Goal: Task Accomplishment & Management: Complete application form

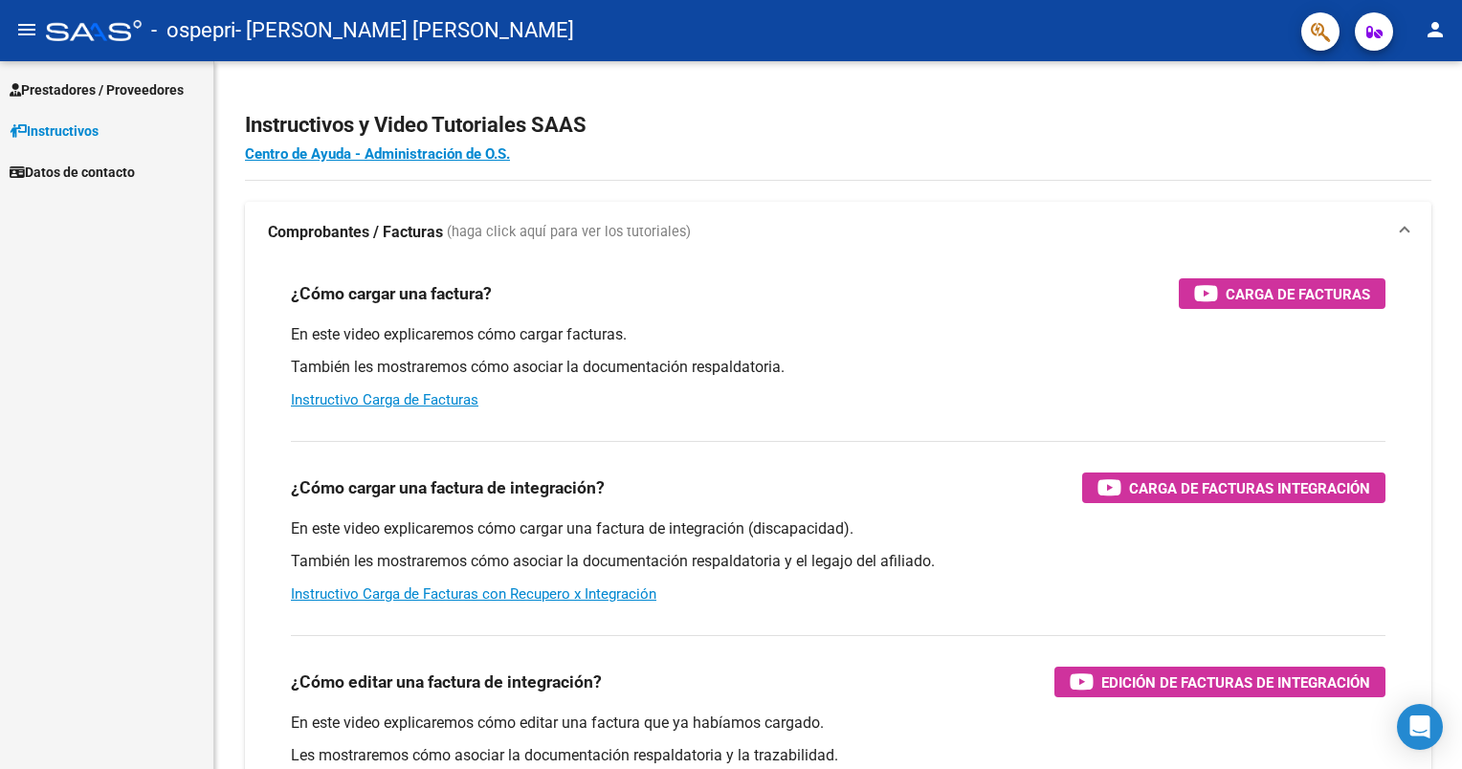
click at [73, 79] on span "Prestadores / Proveedores" at bounding box center [97, 89] width 174 height 21
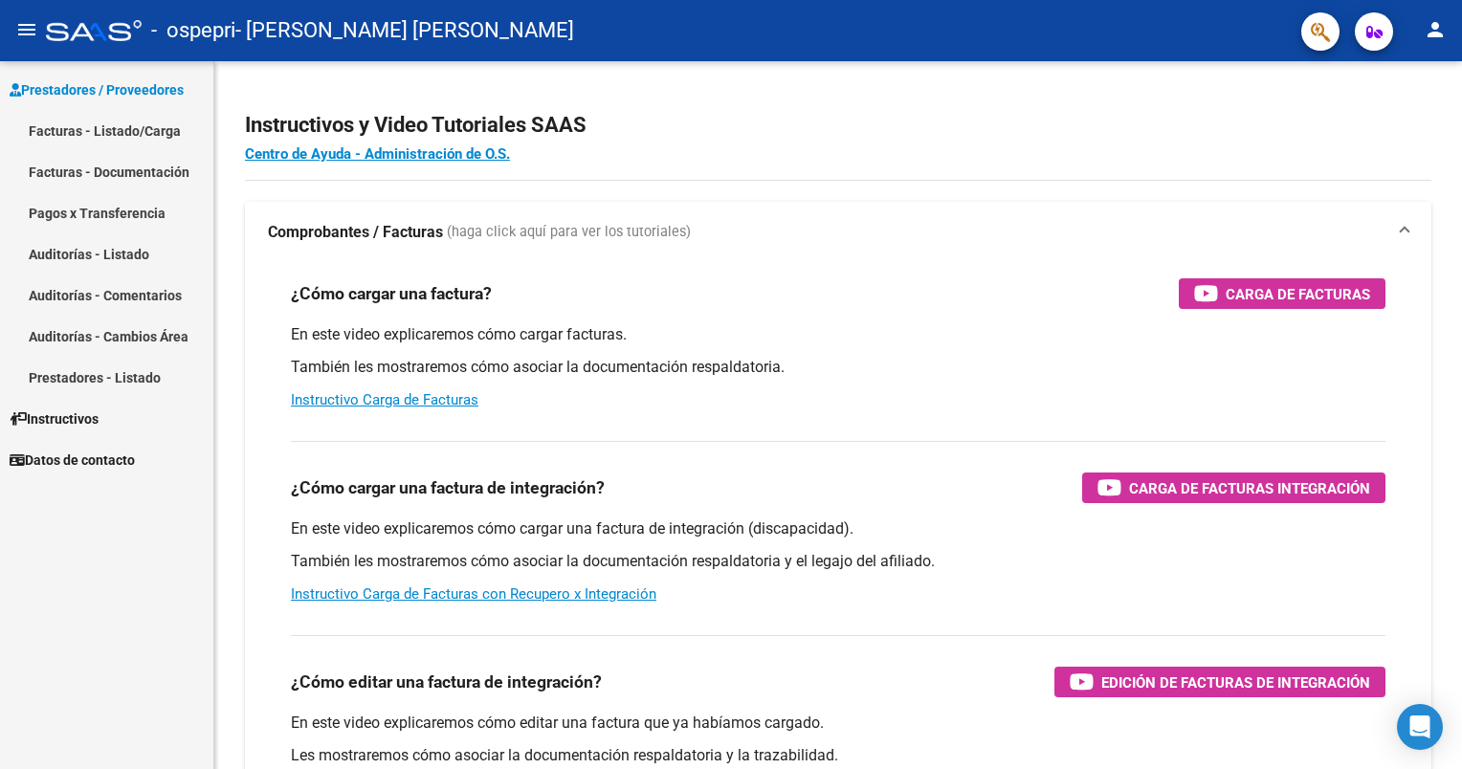
click at [163, 128] on link "Facturas - Listado/Carga" at bounding box center [106, 130] width 213 height 41
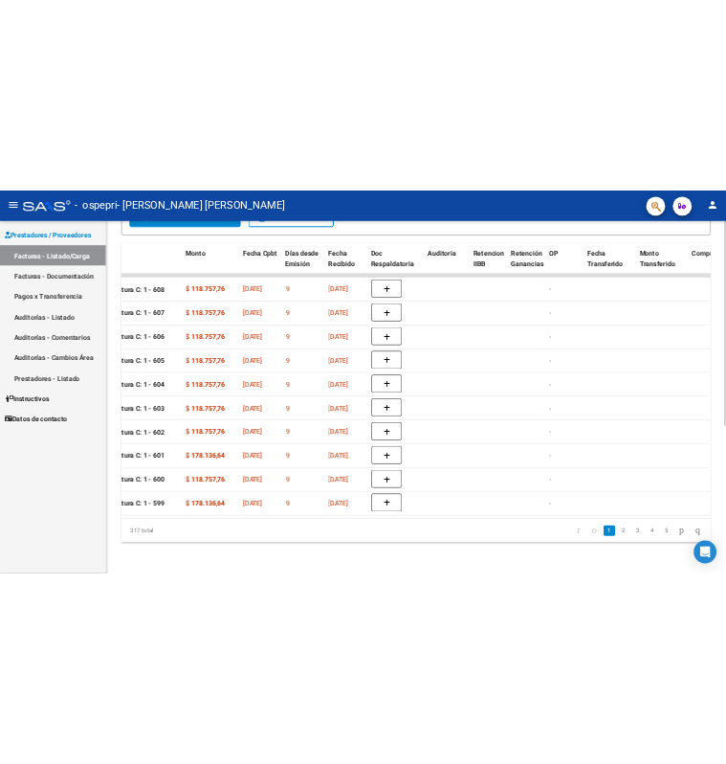
scroll to position [0, 700]
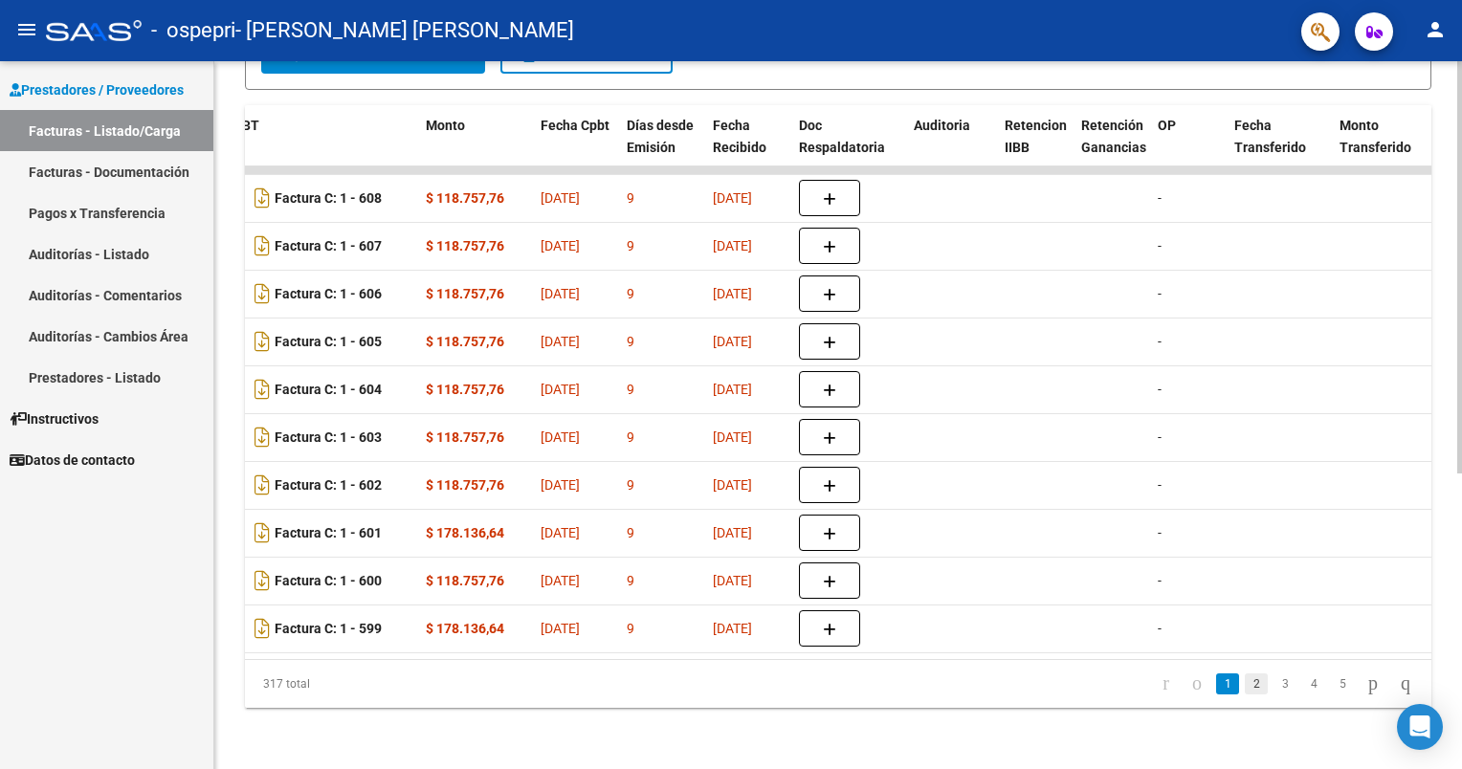
click at [1245, 687] on link "2" at bounding box center [1256, 684] width 23 height 21
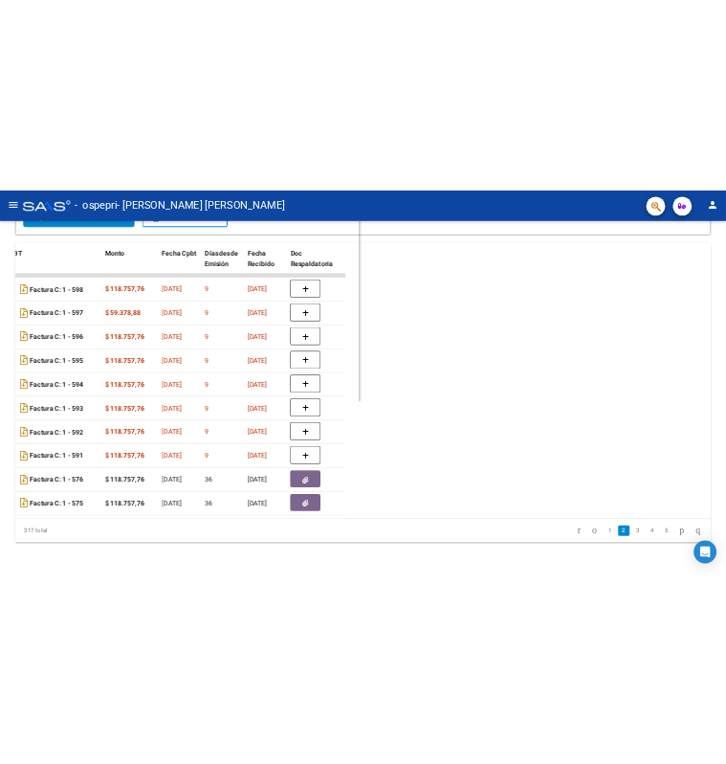
scroll to position [574, 0]
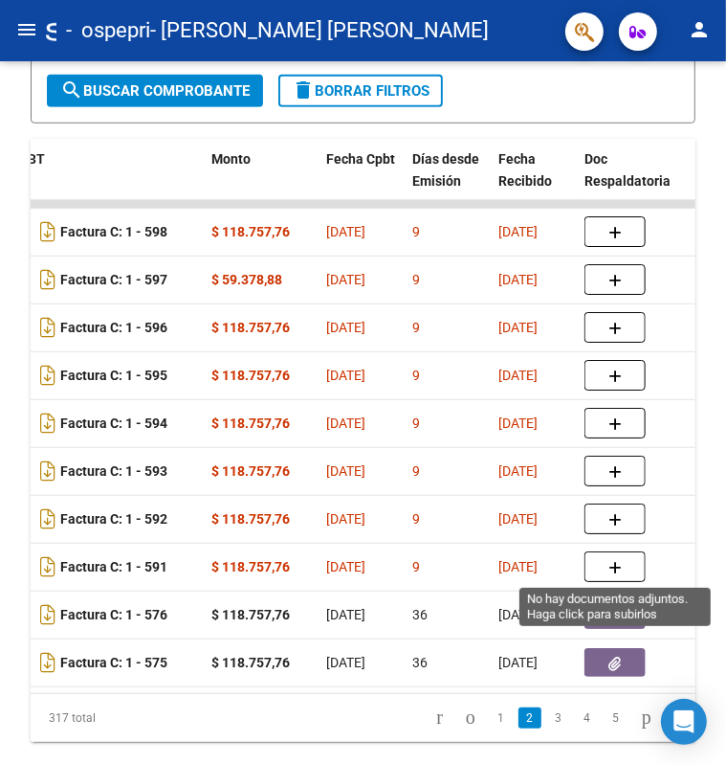
click at [609, 569] on icon "button" at bounding box center [615, 568] width 13 height 14
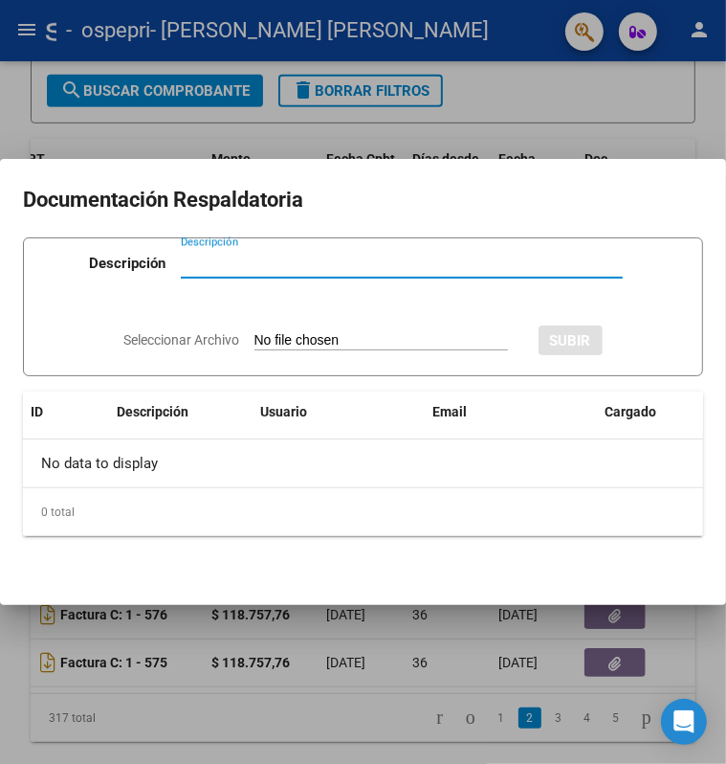
click at [244, 243] on div "Descripción Descripción" at bounding box center [363, 266] width 640 height 57
click at [238, 259] on input "Descripción" at bounding box center [402, 263] width 442 height 17
type input "planilla de asistencia"
drag, startPoint x: 327, startPoint y: 259, endPoint x: -35, endPoint y: 334, distance: 370.3
click at [0, 334] on html "menu - ospepri - [PERSON_NAME] [PERSON_NAME] person Prestadores / Proveedores F…" at bounding box center [363, 382] width 726 height 764
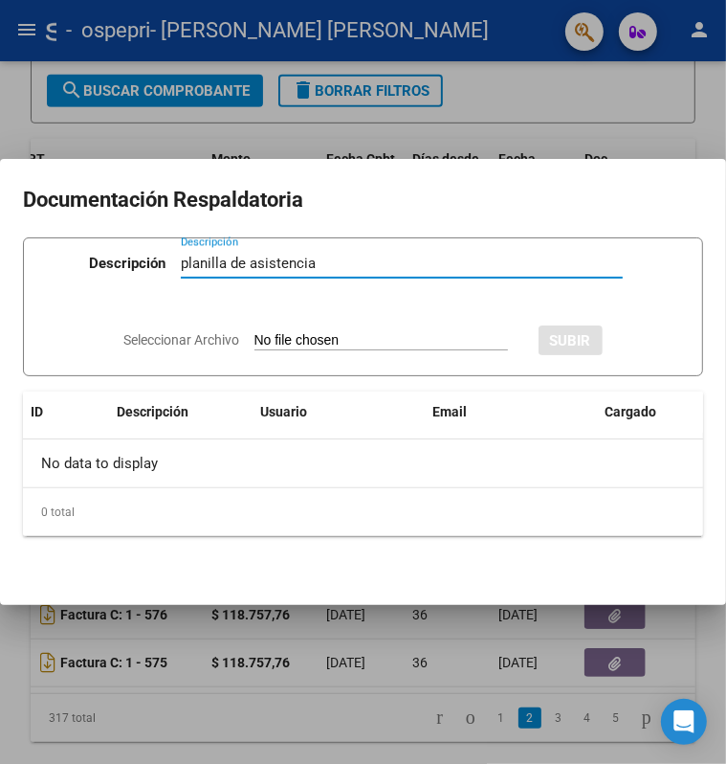
type input "C:\fakepath\planilla de asistencia [PERSON_NAME] 202520250810_21293046.pdf"
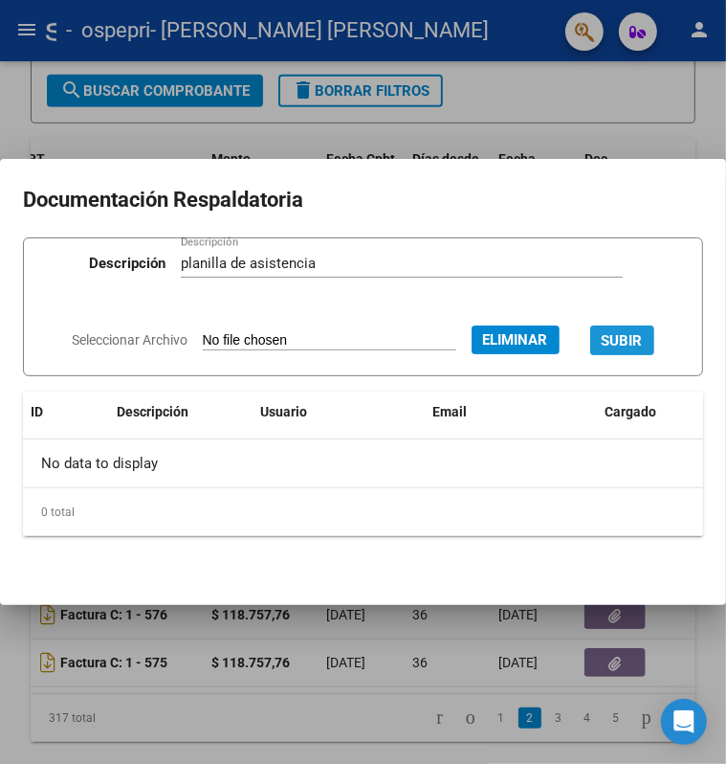
click at [622, 330] on button "SUBIR" at bounding box center [622, 340] width 64 height 30
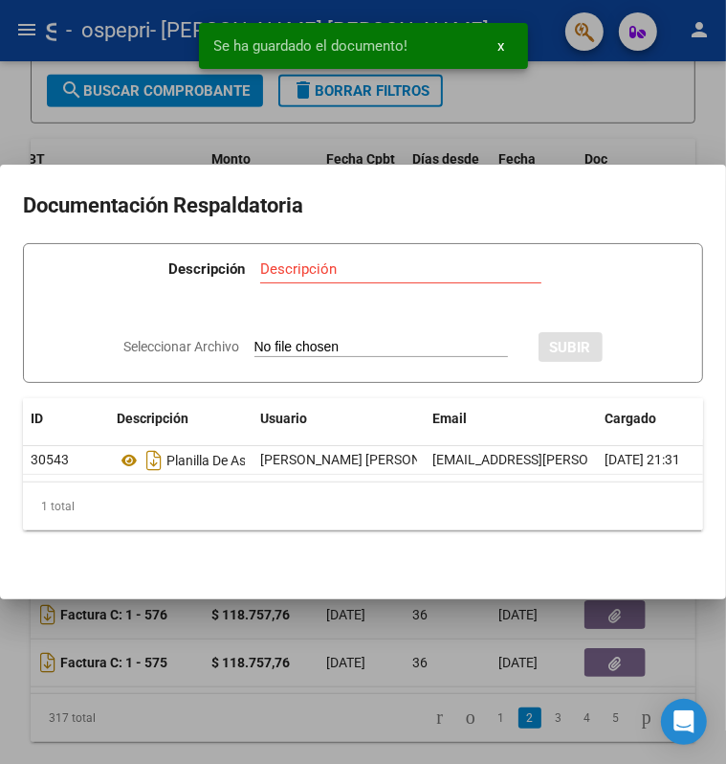
click at [574, 99] on div at bounding box center [363, 382] width 726 height 764
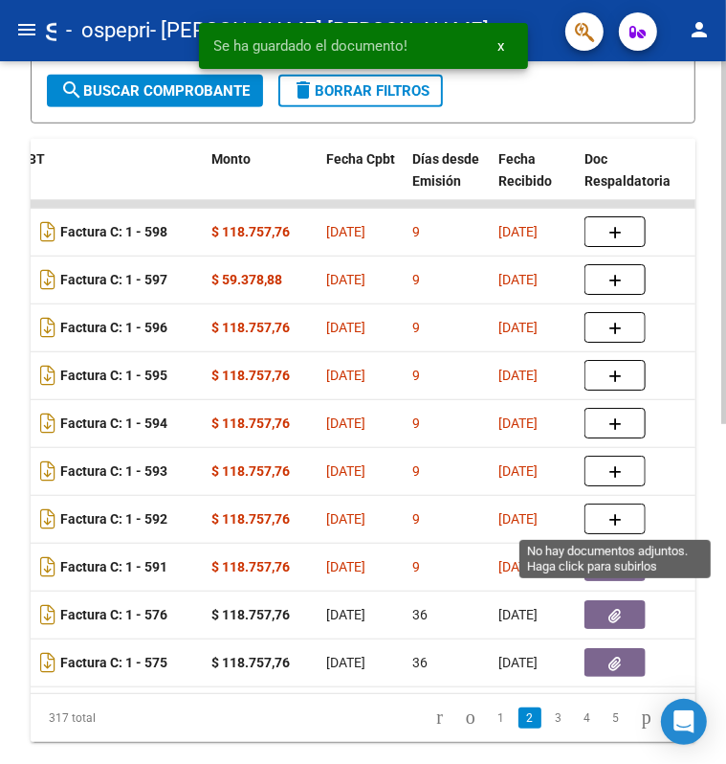
click at [612, 518] on icon "button" at bounding box center [615, 520] width 13 height 14
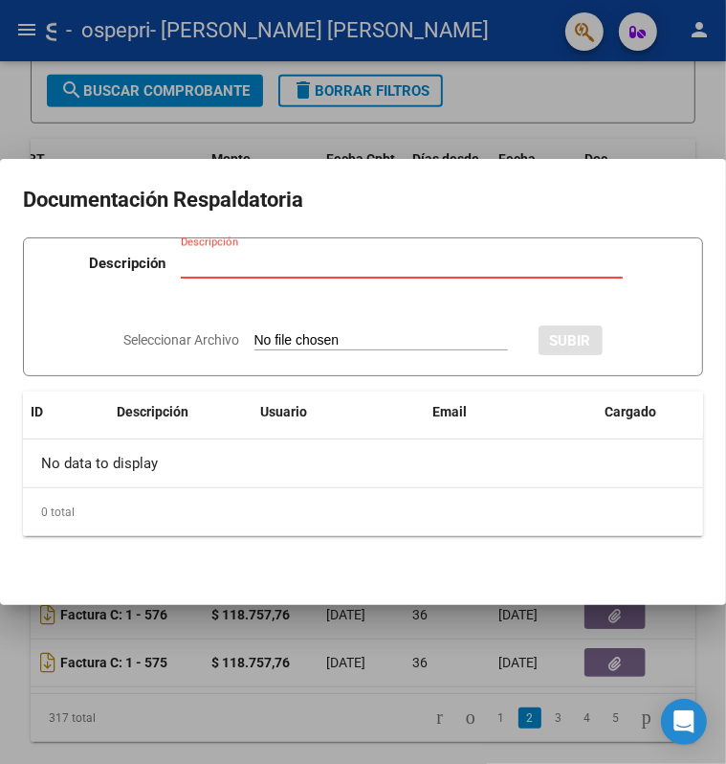
click at [620, 110] on div at bounding box center [363, 382] width 726 height 764
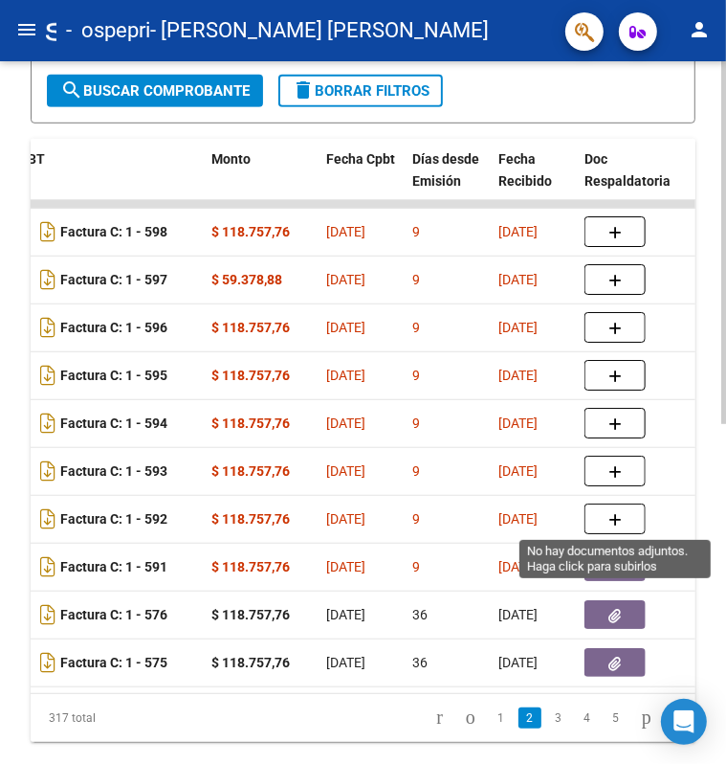
click at [631, 522] on button "button" at bounding box center [615, 518] width 61 height 31
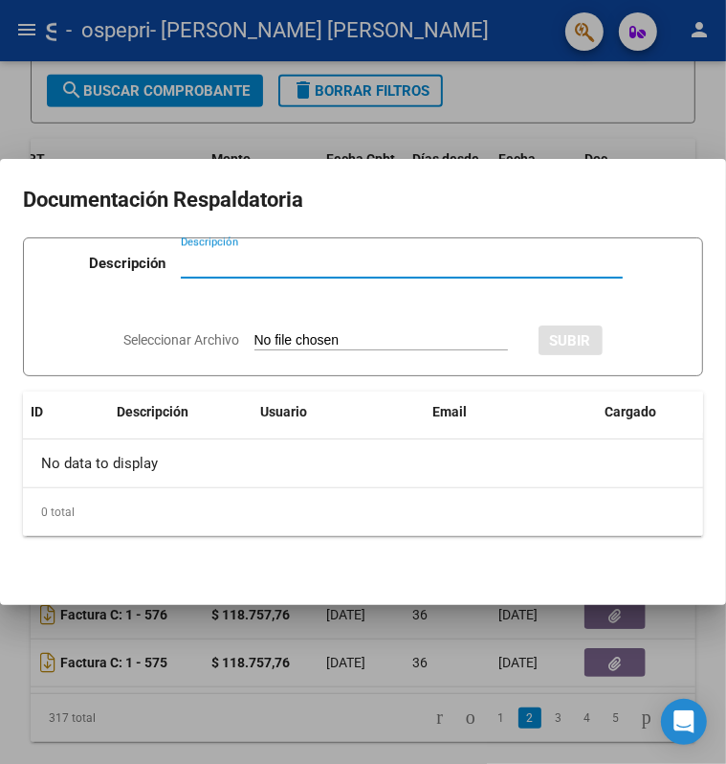
paste input "planilla de asistencia"
type input "planilla de asistencia"
click at [316, 342] on input "Seleccionar Archivo" at bounding box center [382, 341] width 254 height 18
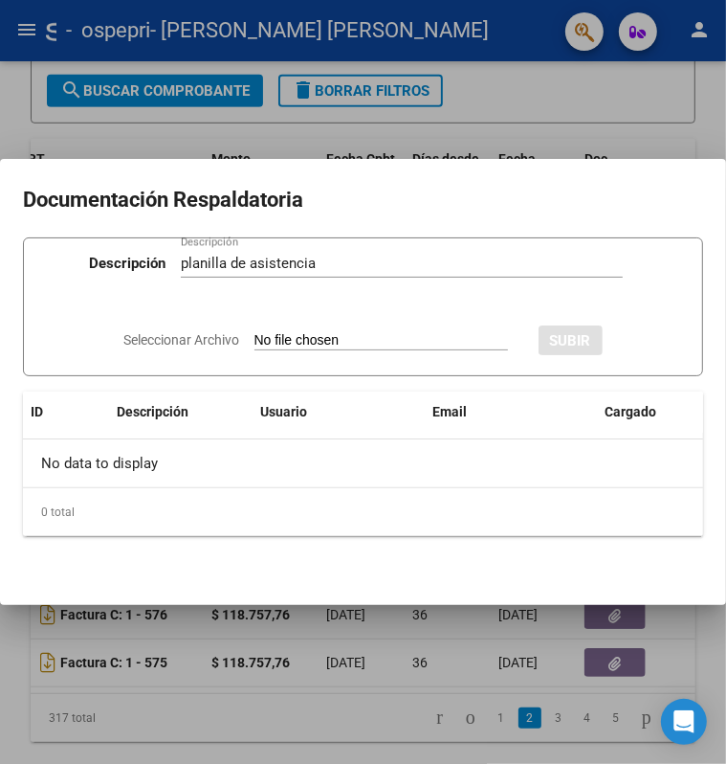
type input "C:\fakepath\planilla de asistencia [PERSON_NAME] 2025 [PERSON_NAME].pdf"
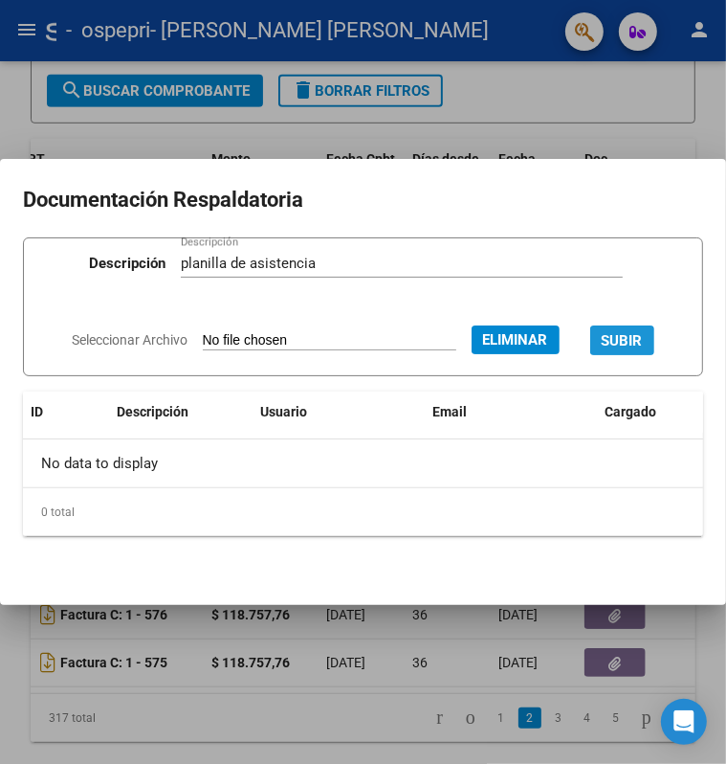
click at [603, 341] on span "SUBIR" at bounding box center [622, 340] width 41 height 17
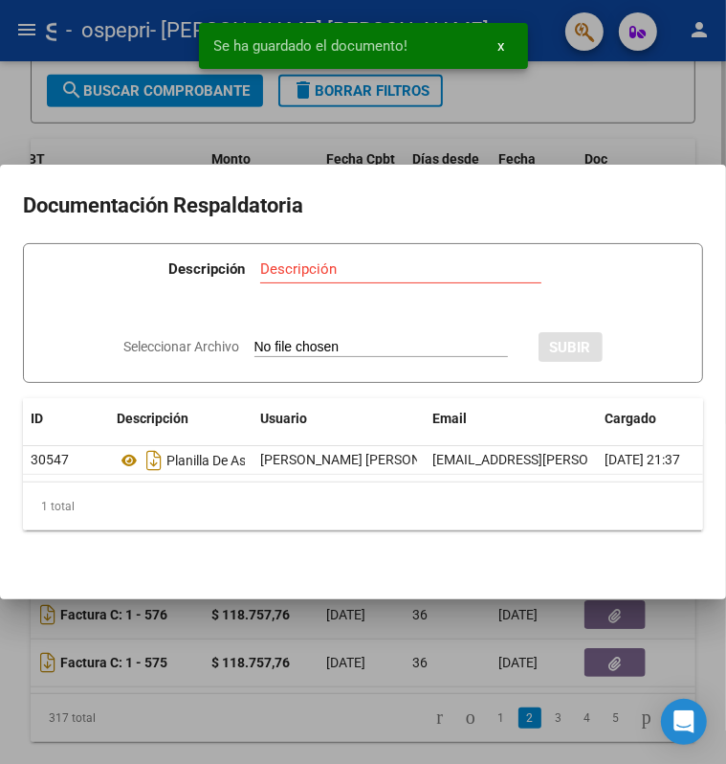
drag, startPoint x: 665, startPoint y: 73, endPoint x: 686, endPoint y: 83, distance: 23.5
click at [667, 74] on div at bounding box center [363, 382] width 726 height 764
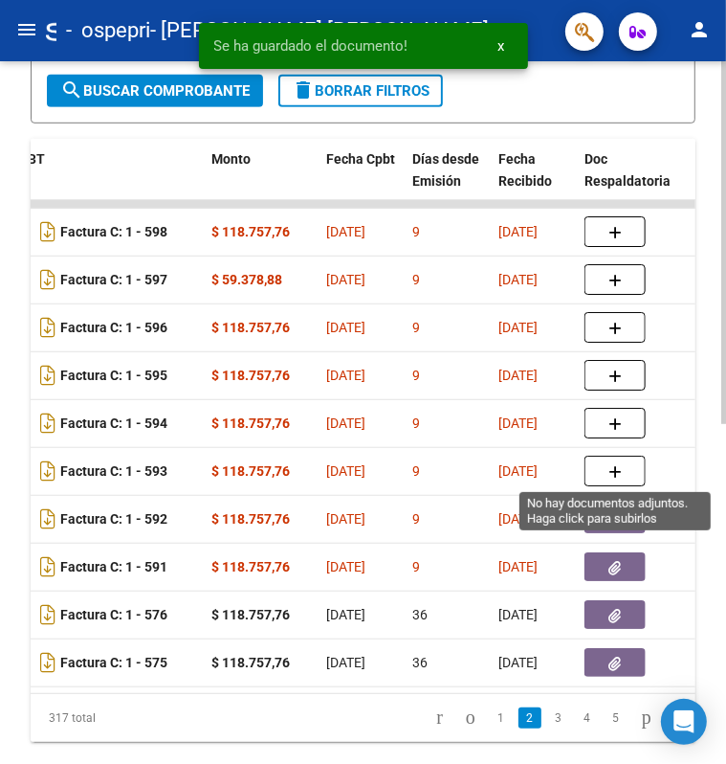
click at [627, 464] on button "button" at bounding box center [615, 471] width 61 height 31
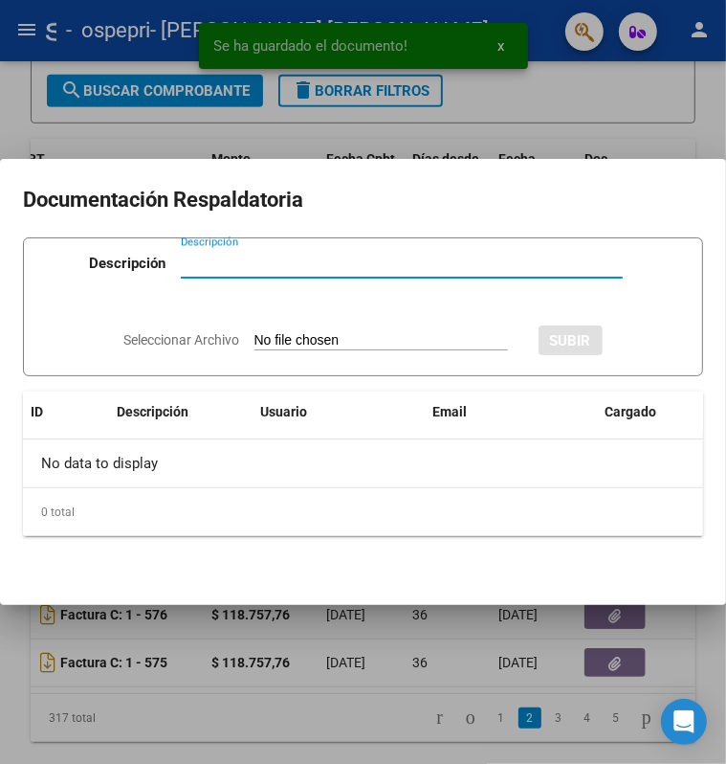
click at [664, 114] on div at bounding box center [363, 382] width 726 height 764
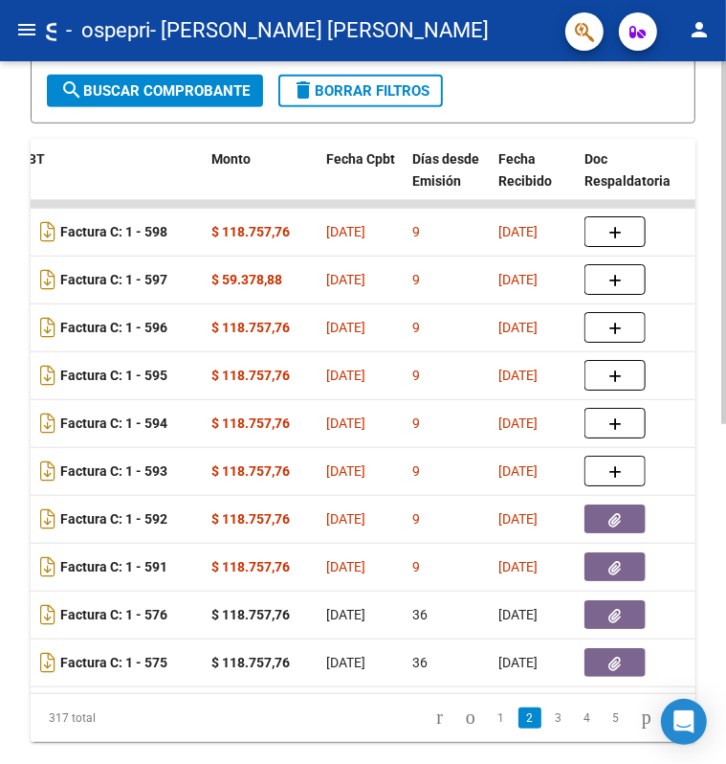
click at [647, 486] on datatable-body-cell at bounding box center [634, 471] width 115 height 47
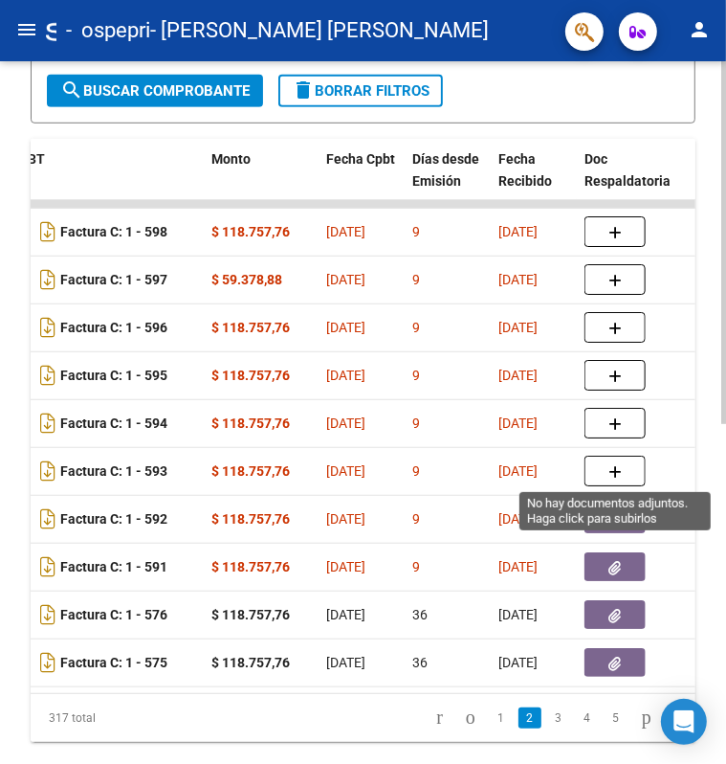
click at [618, 476] on icon "button" at bounding box center [615, 472] width 13 height 14
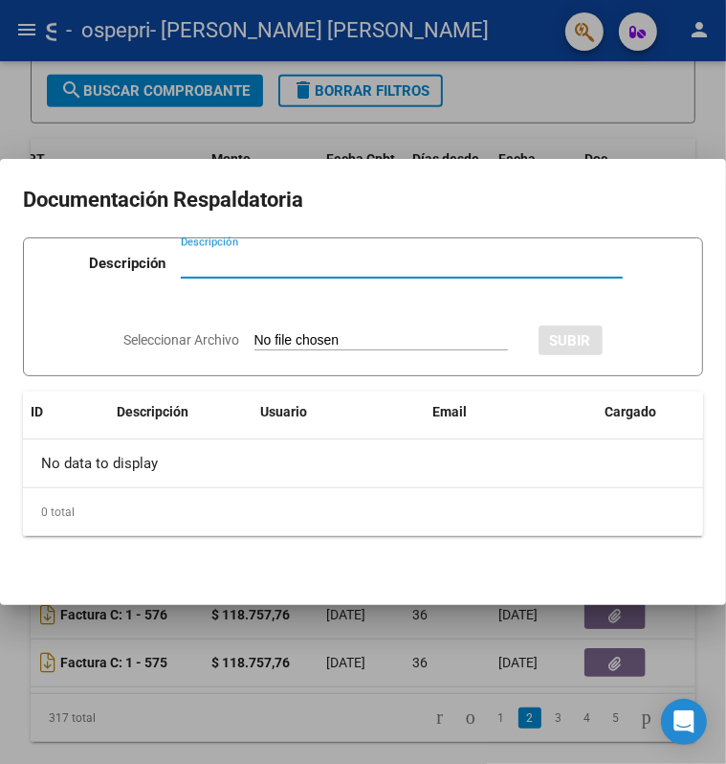
paste input "planilla de asistencia"
type input "planilla de asistencia"
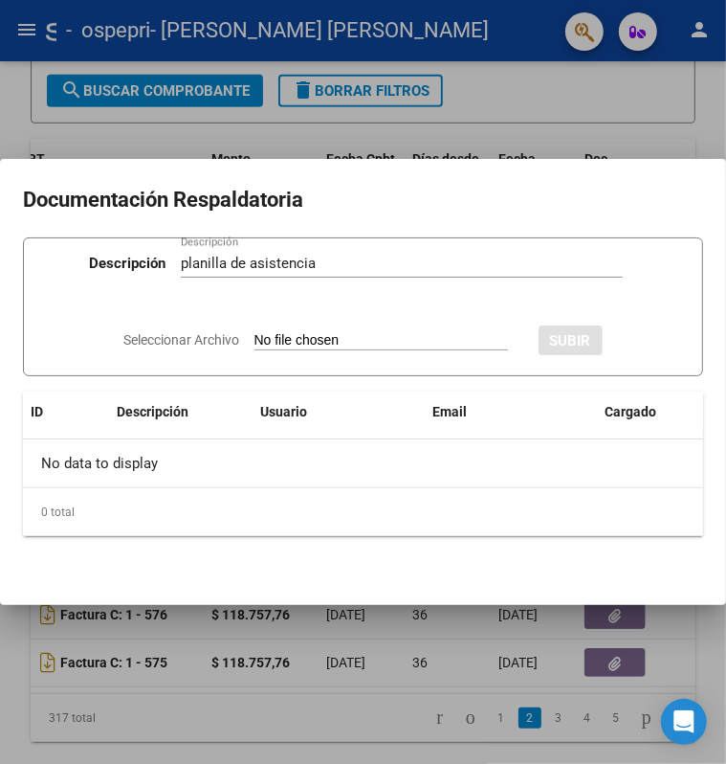
type input "C:\fakepath\planilla de asistencia [PERSON_NAME].pdf"
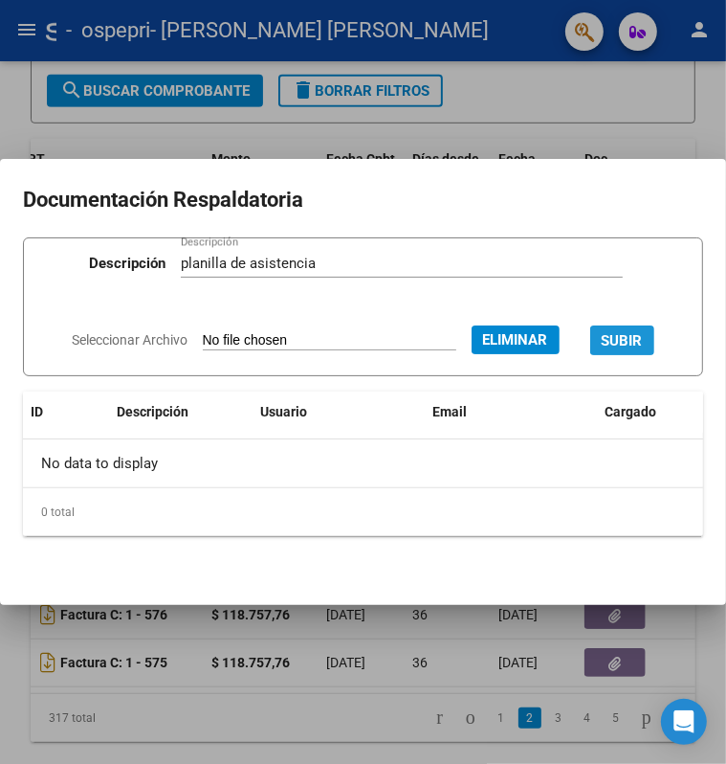
click at [622, 337] on span "SUBIR" at bounding box center [622, 340] width 41 height 17
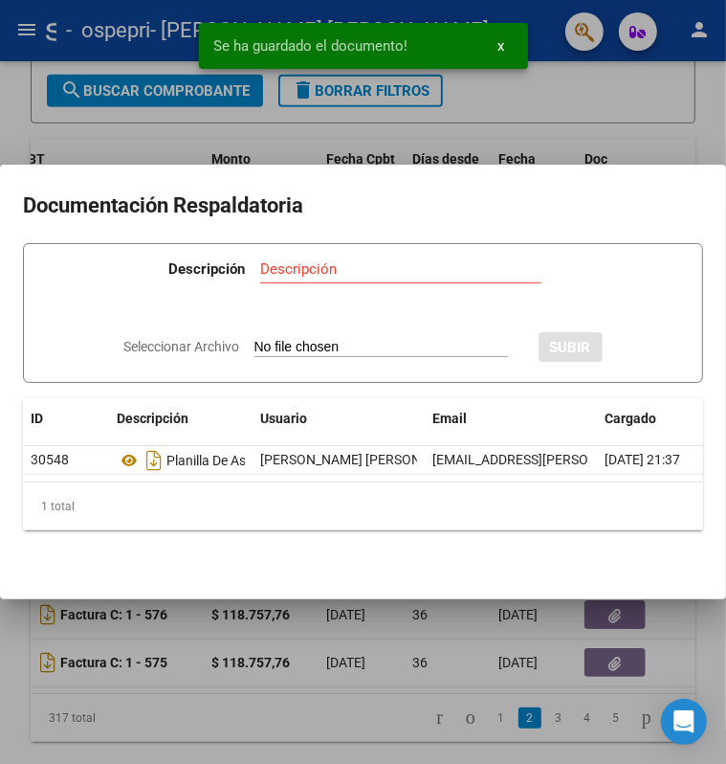
click at [633, 104] on div at bounding box center [363, 382] width 726 height 764
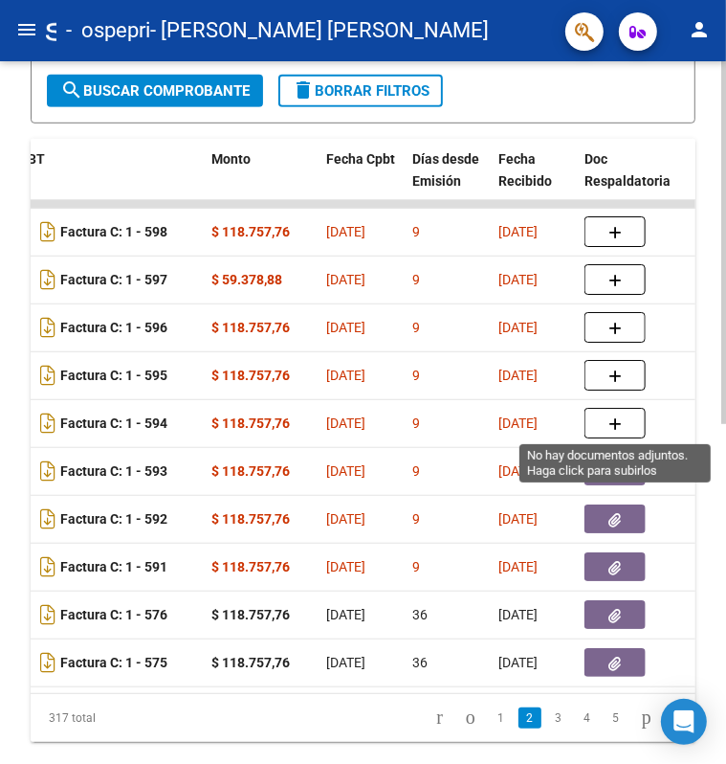
click at [618, 428] on icon "button" at bounding box center [615, 424] width 13 height 14
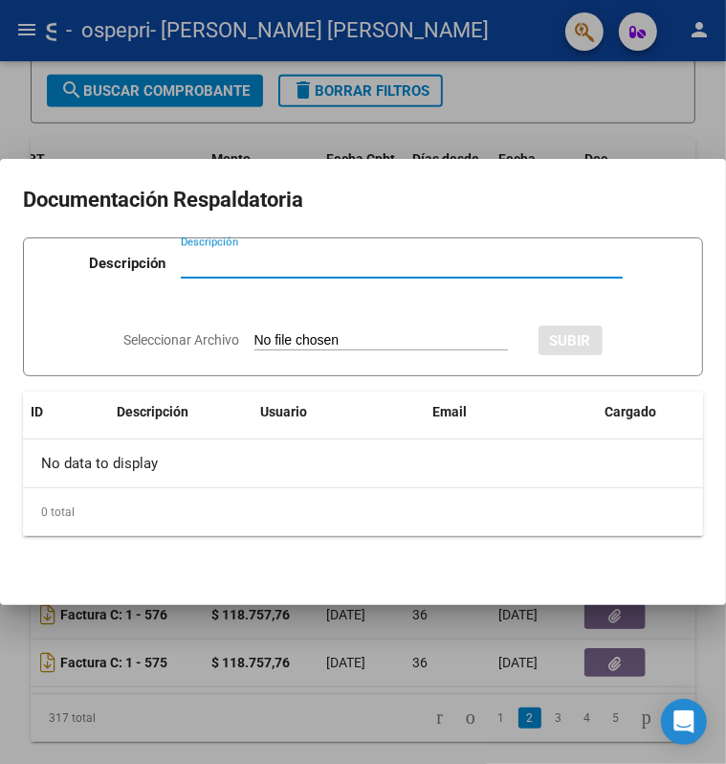
paste input "planilla de asistencia"
type input "planilla de asistencia"
type input "C:\fakepath\planilla de asistencia [PERSON_NAME] 20252 [PERSON_NAME].pdf"
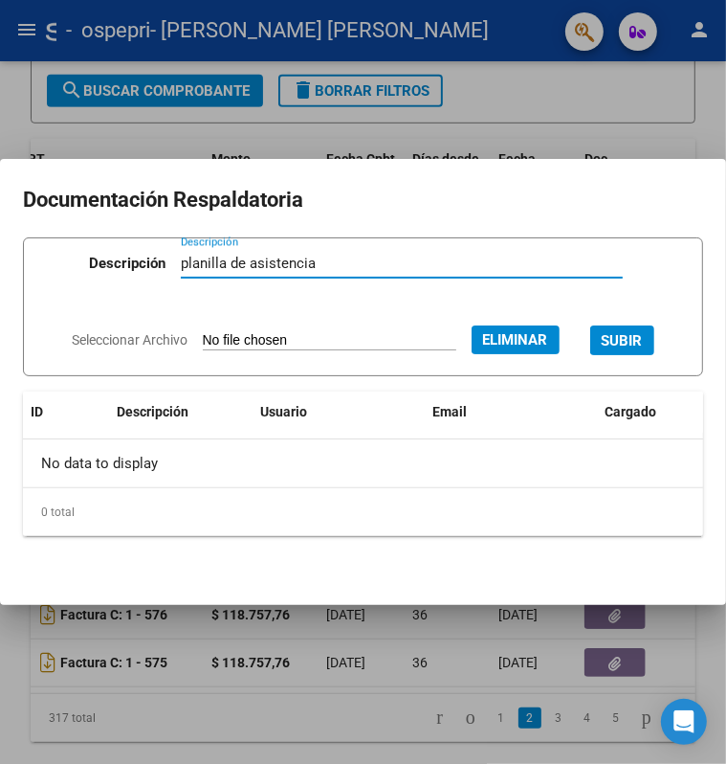
click at [621, 344] on span "SUBIR" at bounding box center [622, 340] width 41 height 17
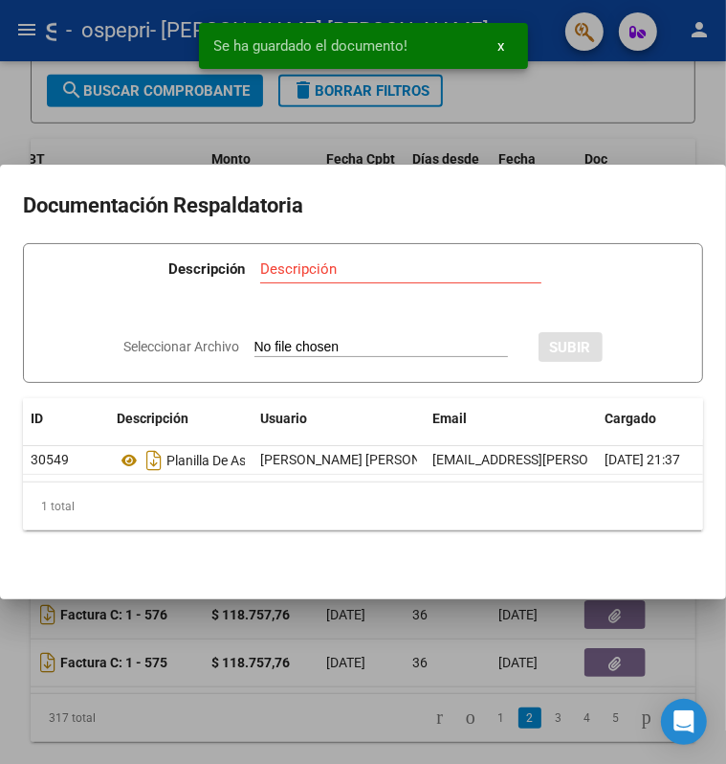
click at [549, 122] on div at bounding box center [363, 382] width 726 height 764
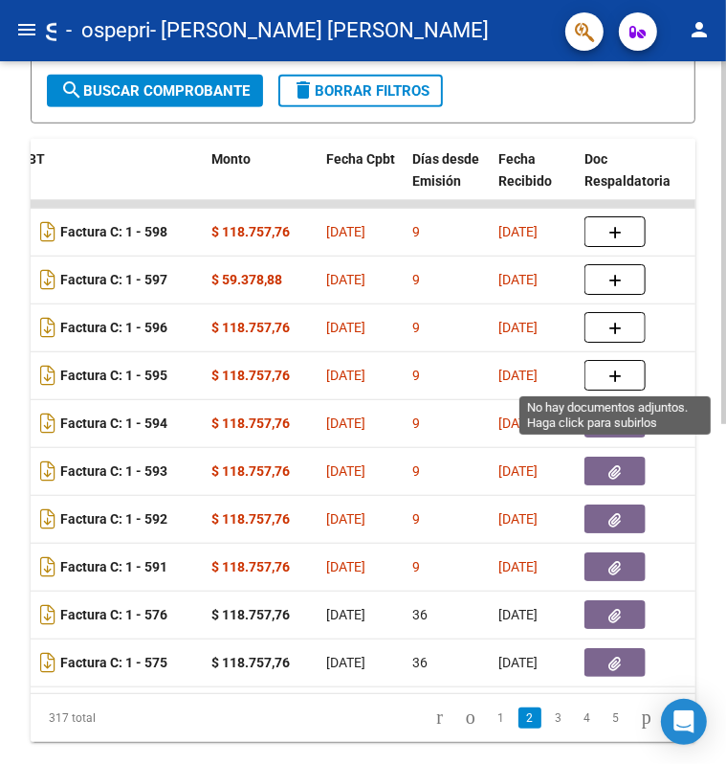
click at [623, 374] on button "button" at bounding box center [615, 375] width 61 height 31
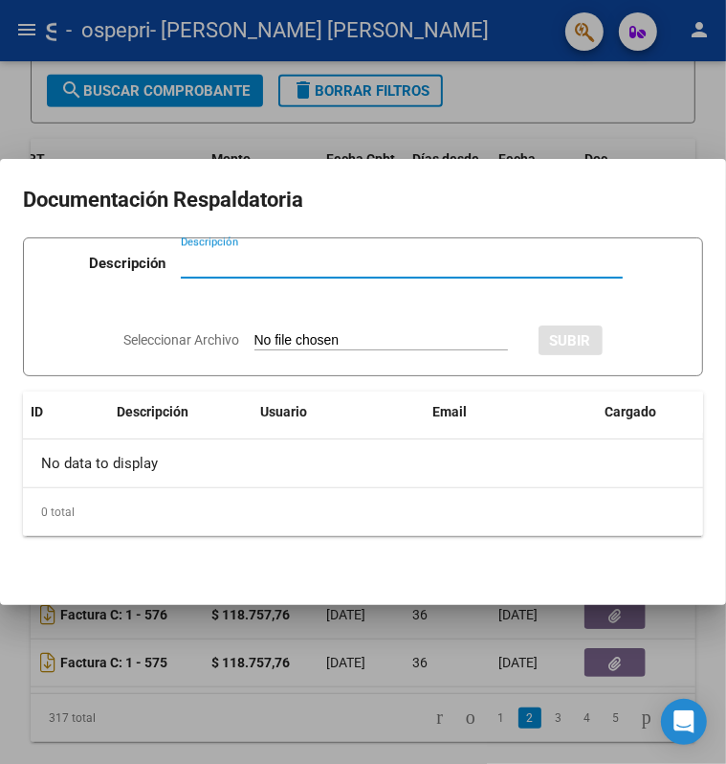
paste input "planilla de asistencia"
type input "planilla de asistencia"
type input "C:\fakepath\planilla de asistencia [PERSON_NAME] 2025 [PERSON_NAME].pdf"
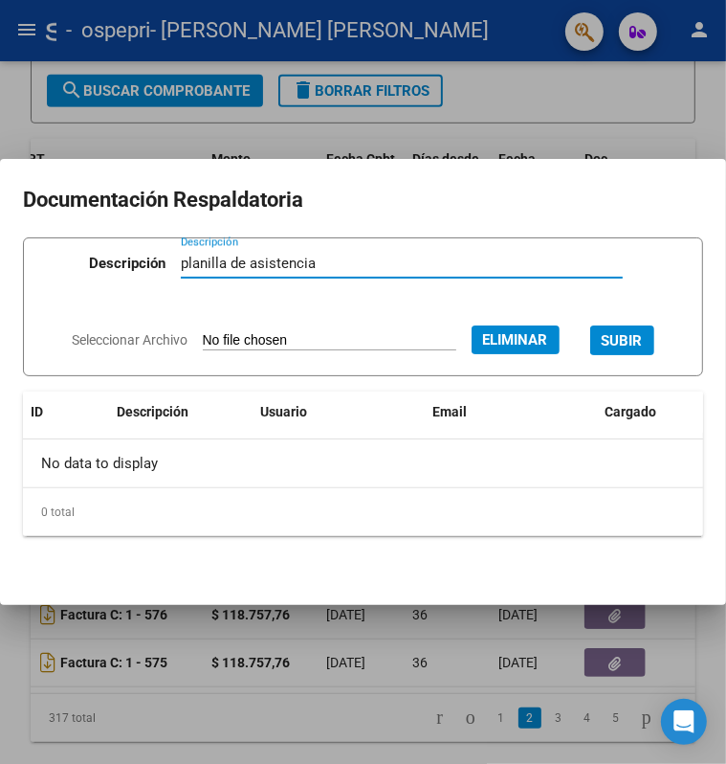
click at [631, 342] on span "SUBIR" at bounding box center [622, 340] width 41 height 17
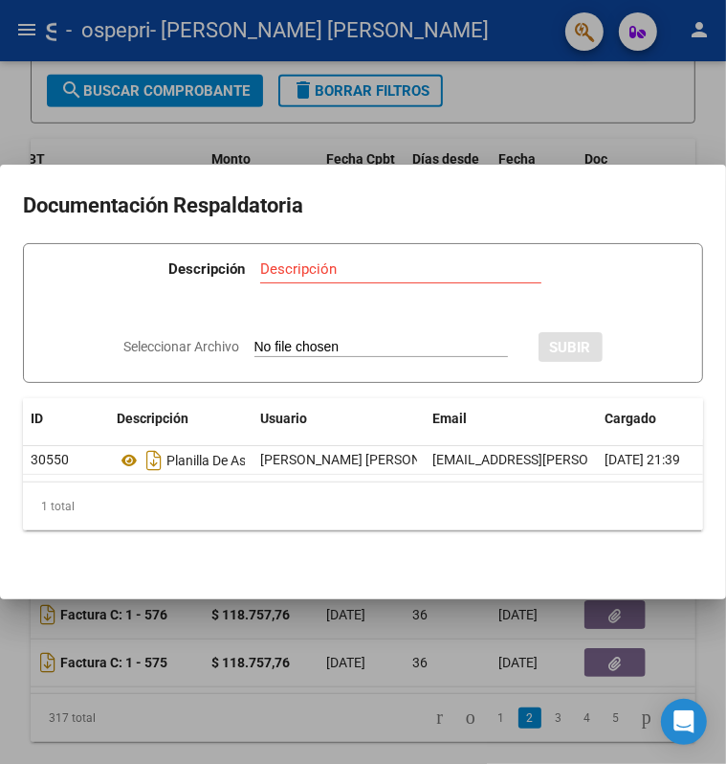
click at [675, 114] on div at bounding box center [363, 382] width 726 height 764
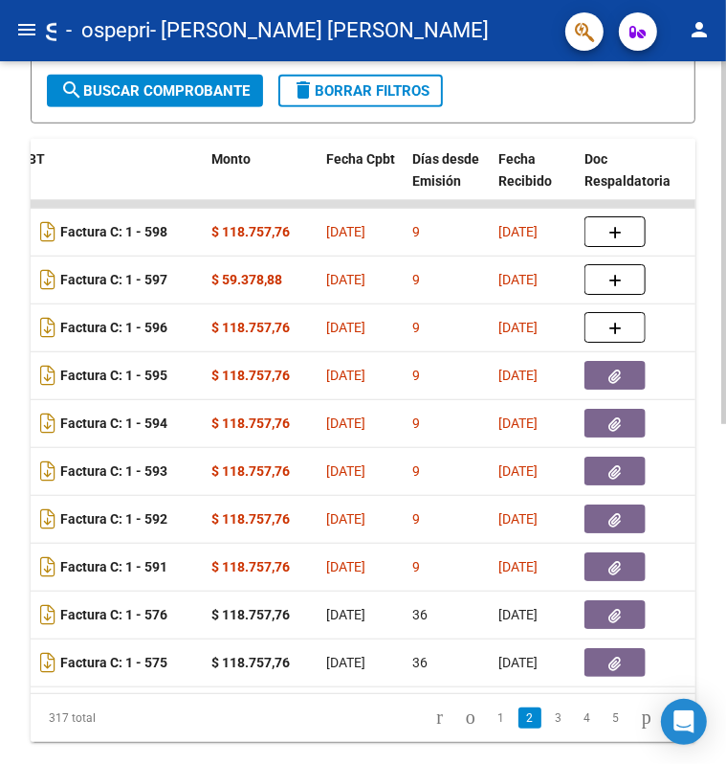
click at [720, 131] on div "Video tutorial PRESTADORES -> Listado de CPBTs Emitidos por Prestadores / Prove…" at bounding box center [363, 160] width 726 height 1346
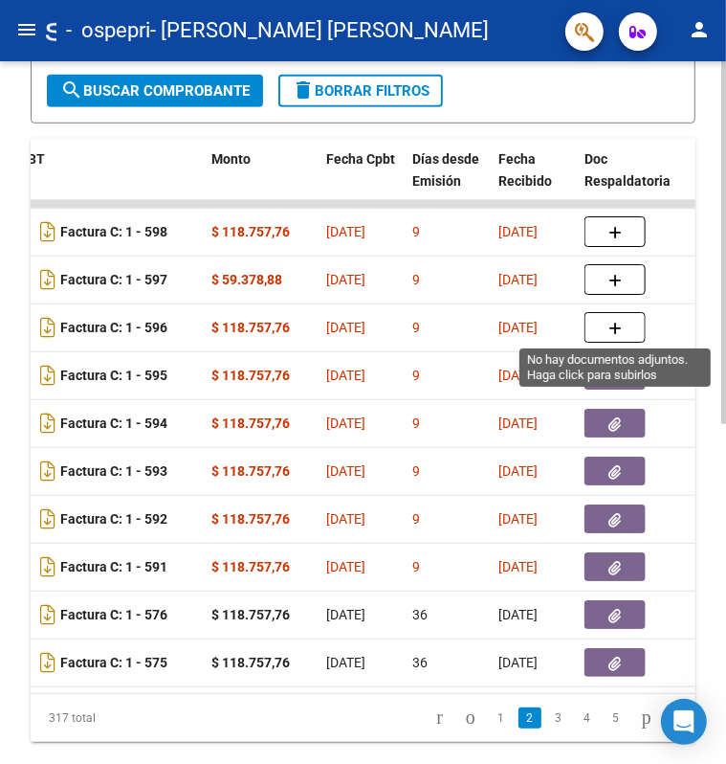
click at [638, 334] on button "button" at bounding box center [615, 327] width 61 height 31
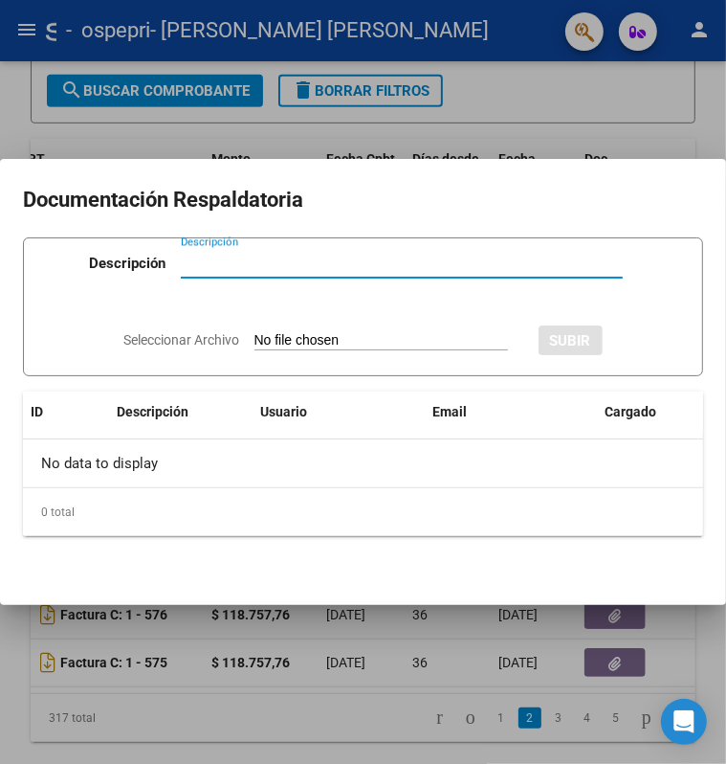
paste input "planilla de asistencia"
type input "planilla de asistencia"
type input "C:\fakepath\planilla de asistencia [PERSON_NAME] 202520250810_21400507.pdf"
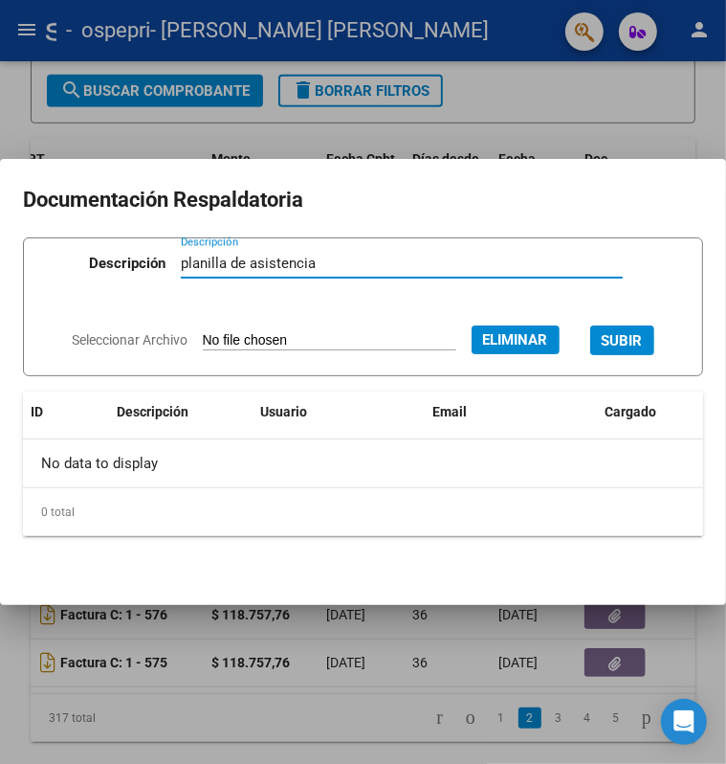
click at [605, 332] on span "SUBIR" at bounding box center [622, 340] width 41 height 17
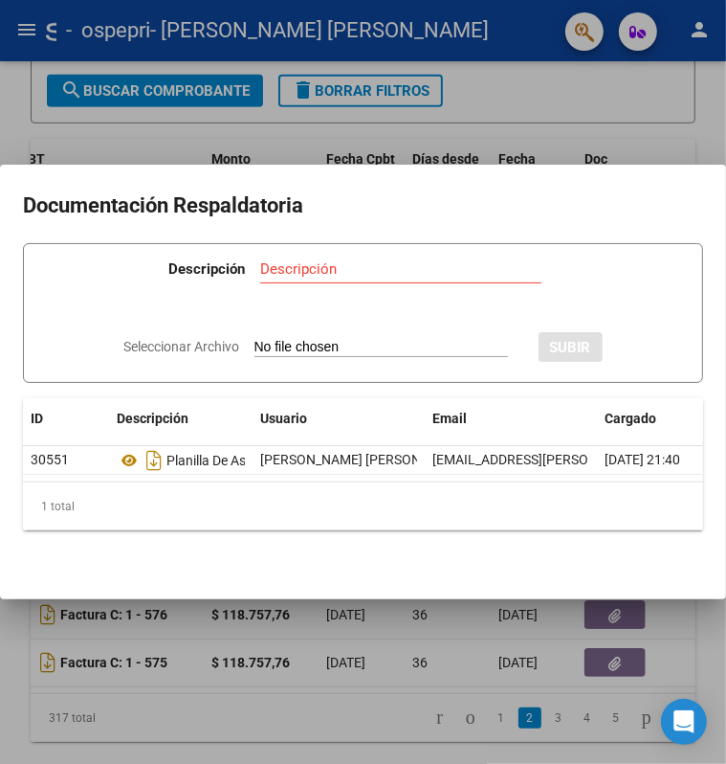
click at [596, 85] on div at bounding box center [363, 382] width 726 height 764
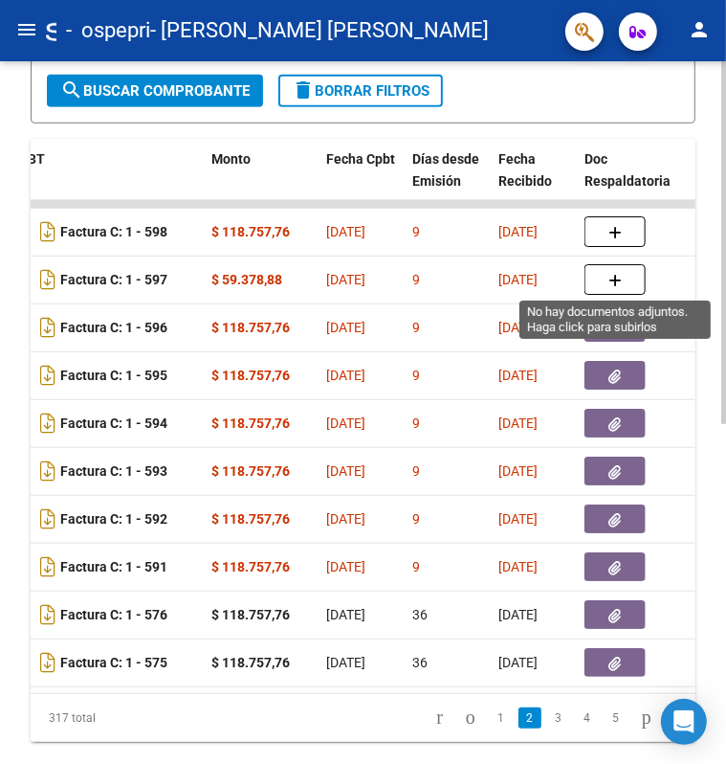
click at [627, 287] on button "button" at bounding box center [615, 279] width 61 height 31
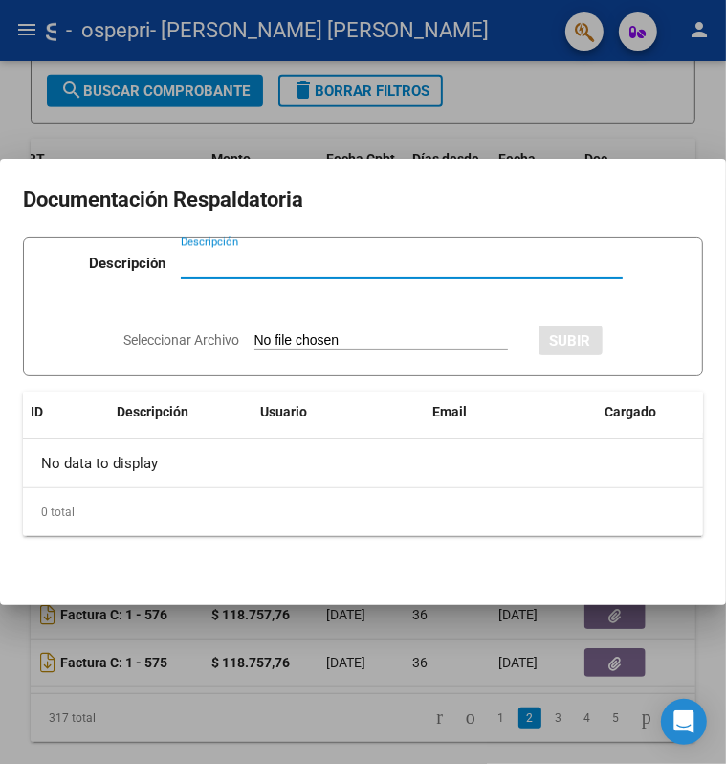
paste input "planilla de asistencia"
type input "planilla de asistencia"
type input "C:\fakepath\planilla de asistencia [PERSON_NAME] 2025 [PERSON_NAME].pdf"
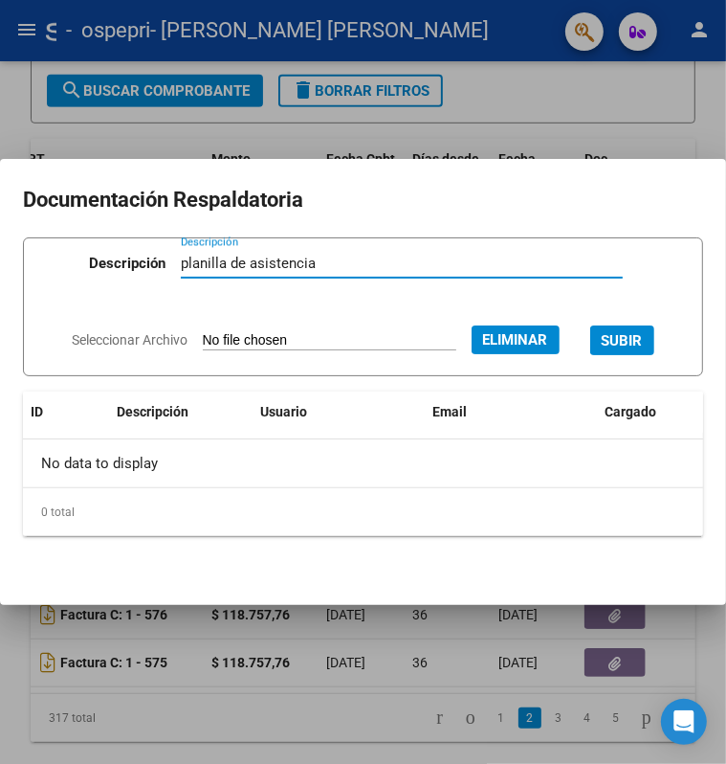
click at [647, 345] on button "SUBIR" at bounding box center [622, 340] width 64 height 30
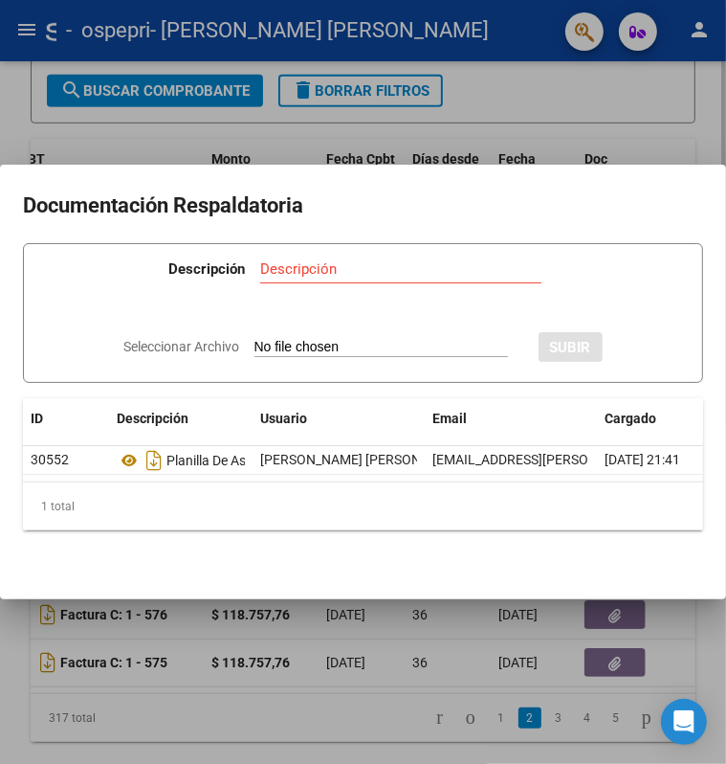
click at [602, 111] on div at bounding box center [363, 382] width 726 height 764
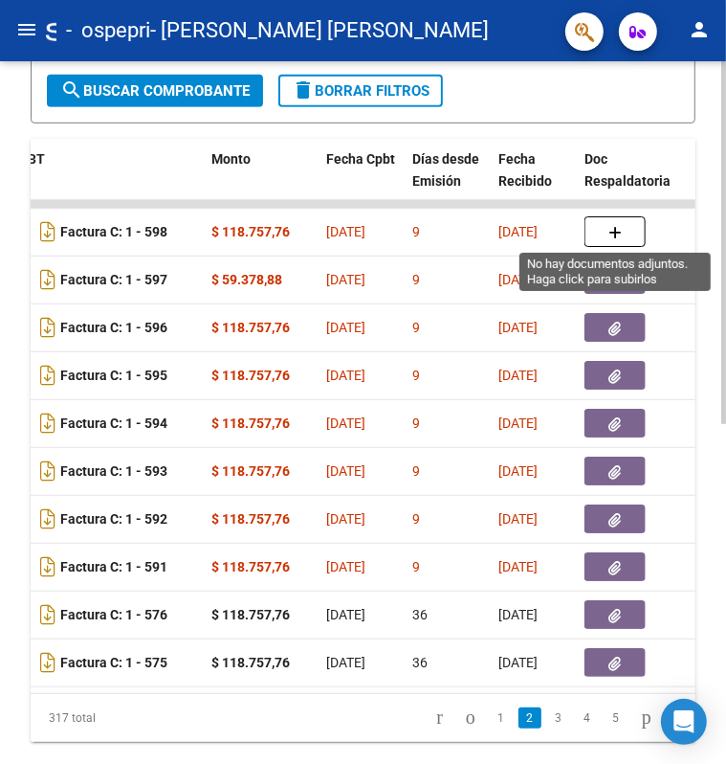
click at [611, 241] on button "button" at bounding box center [615, 231] width 61 height 31
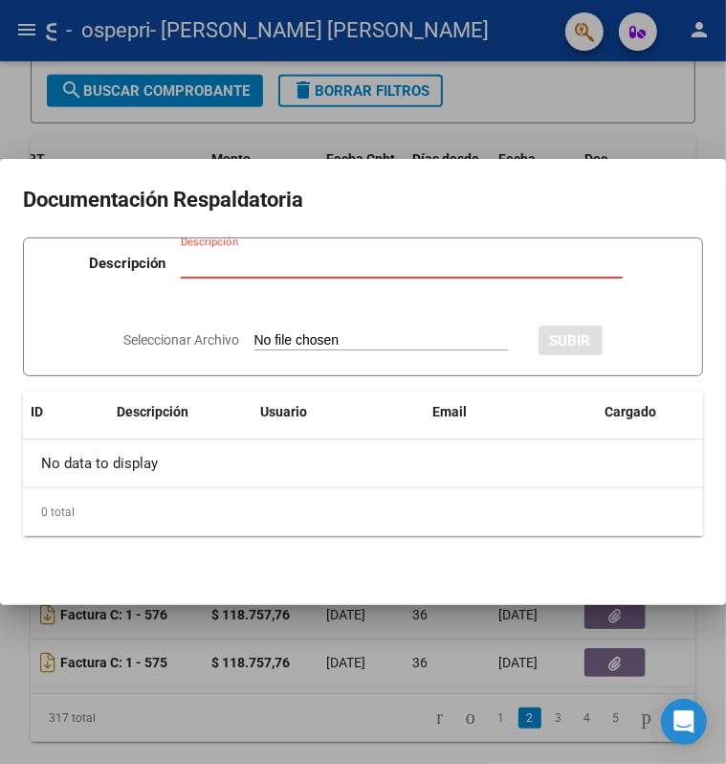
type input "C:\fakepath\planilla de asistencia [PERSON_NAME].pdf"
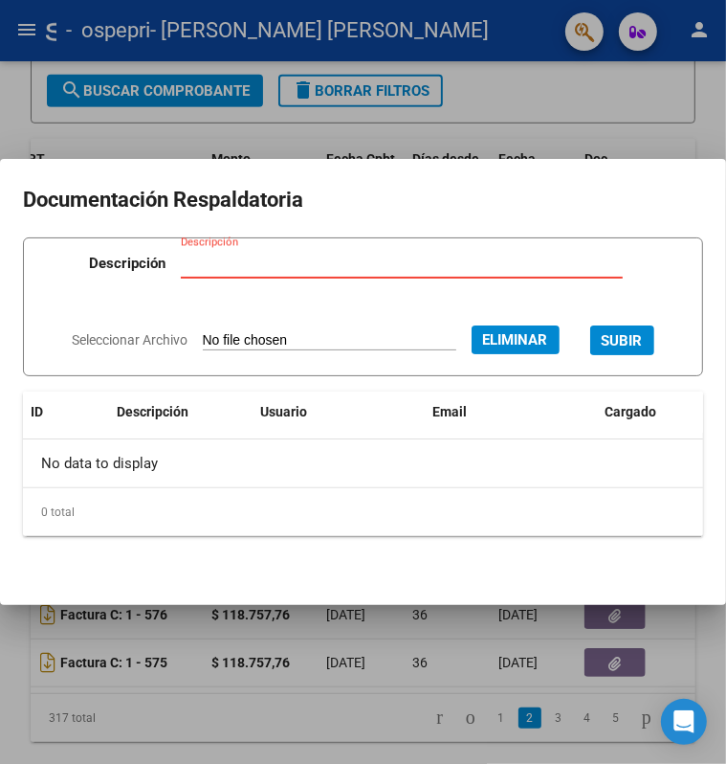
paste input "planilla de asistencia"
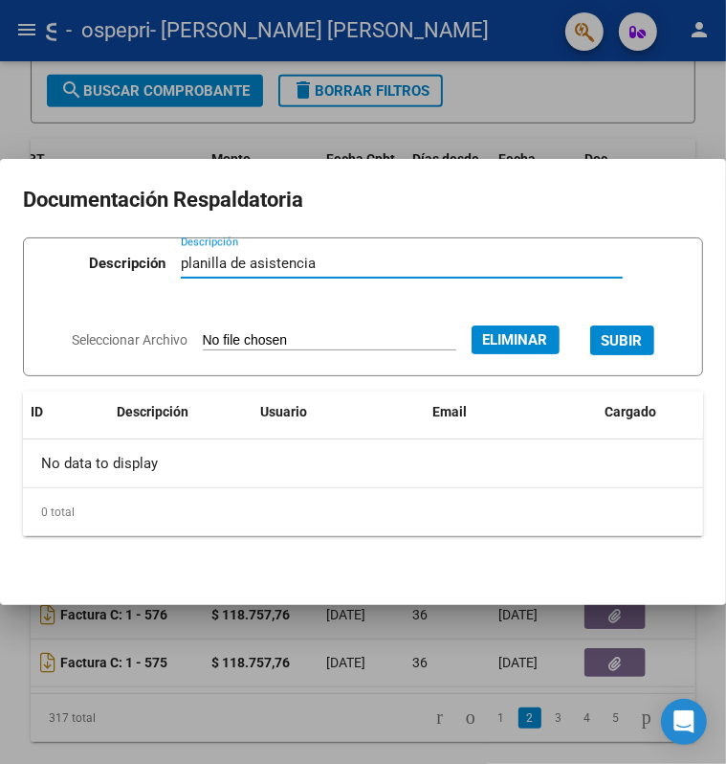
type input "planilla de asistencia"
click at [647, 349] on button "SUBIR" at bounding box center [622, 340] width 64 height 30
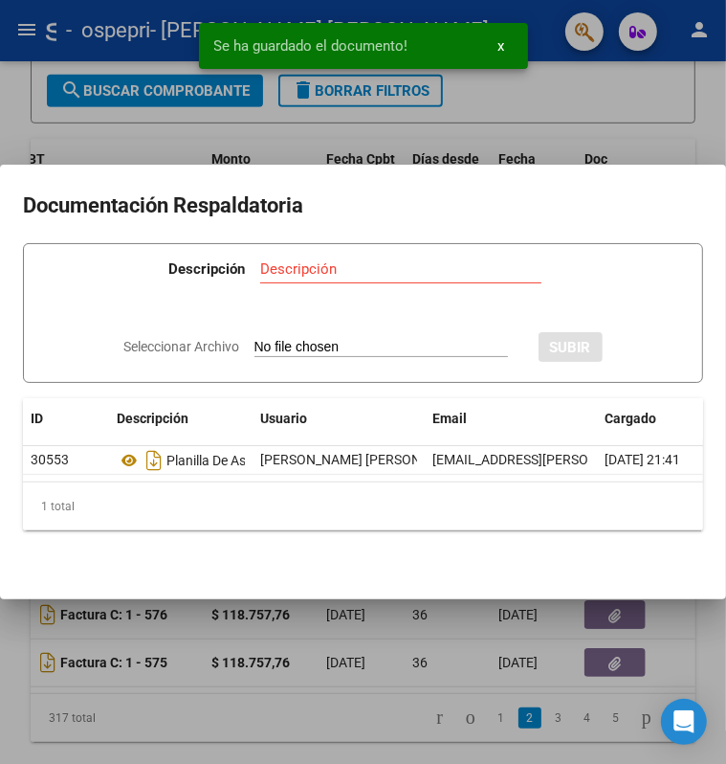
click at [651, 100] on div at bounding box center [363, 382] width 726 height 764
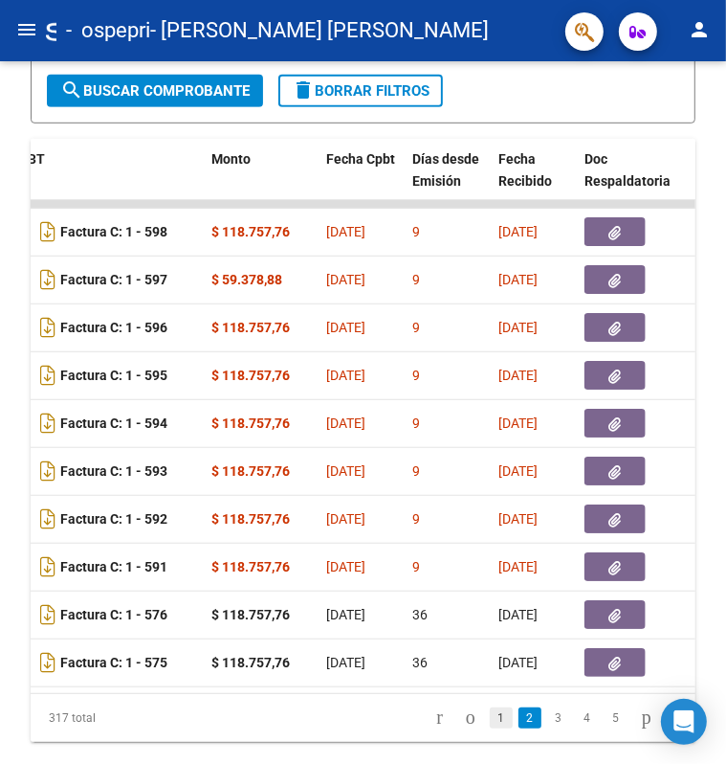
click at [490, 727] on link "1" at bounding box center [501, 717] width 23 height 21
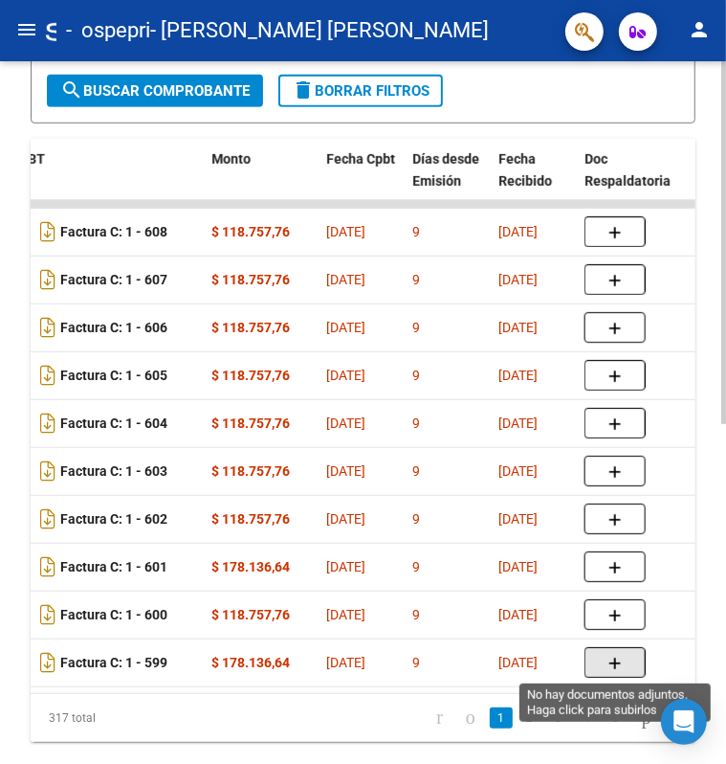
click at [609, 658] on icon "button" at bounding box center [615, 663] width 13 height 14
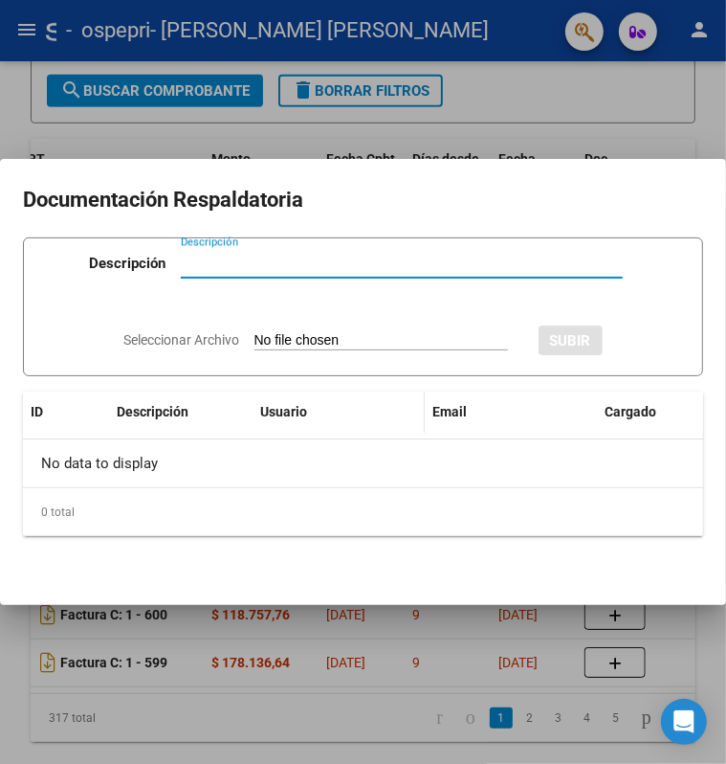
paste input "planilla de asistencia"
type input "planilla de asistencia"
type input "C:\fakepath\planilla de asistencia [PERSON_NAME] 2025 [PERSON_NAME].pdf"
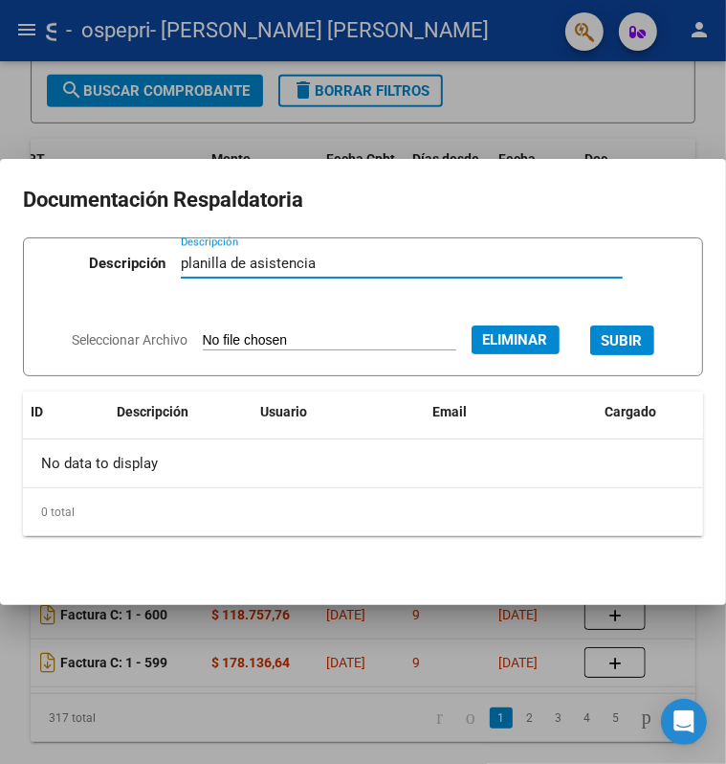
click at [611, 341] on span "SUBIR" at bounding box center [622, 340] width 41 height 17
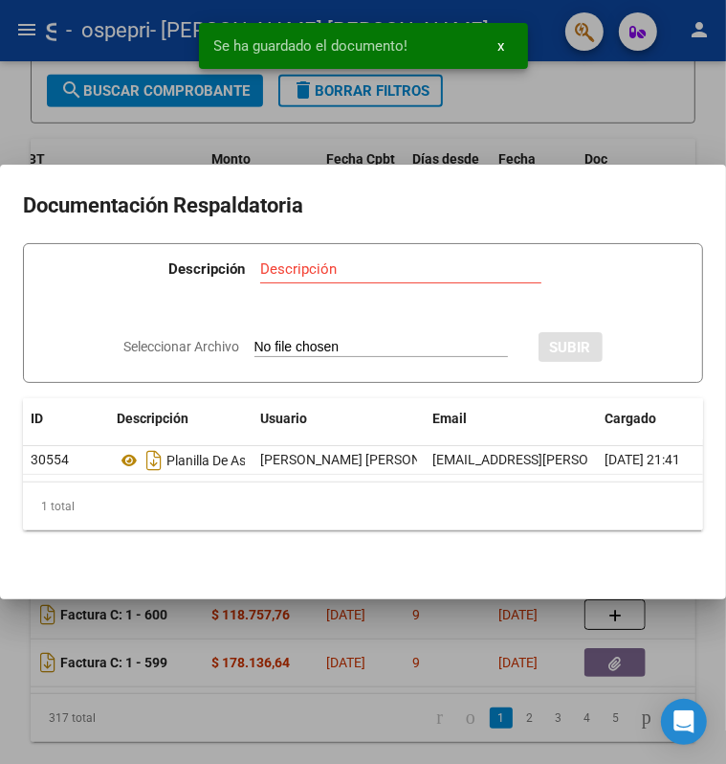
click at [495, 124] on div at bounding box center [363, 382] width 726 height 764
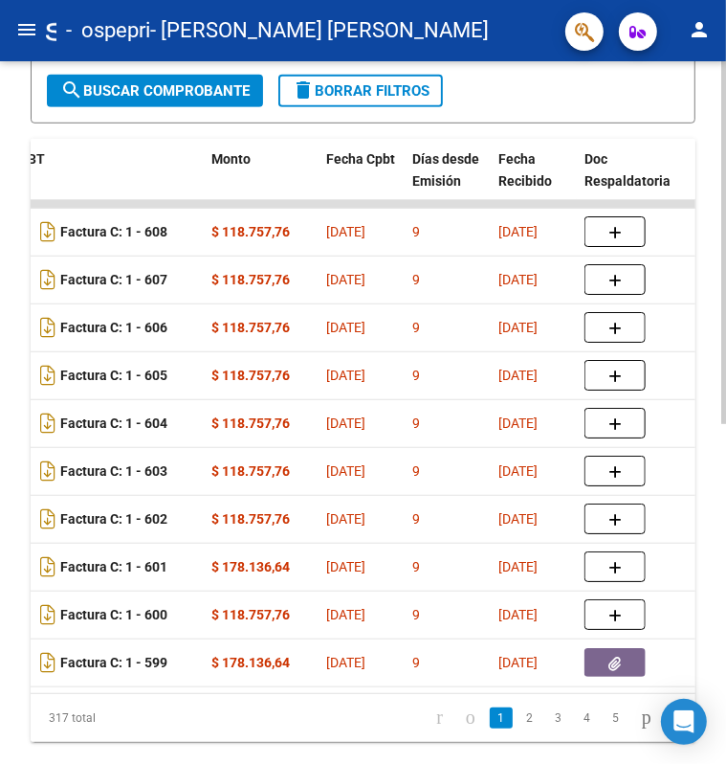
click at [642, 631] on datatable-body-cell at bounding box center [634, 614] width 115 height 47
click at [632, 633] on datatable-body-cell at bounding box center [634, 614] width 115 height 47
click at [629, 625] on button "button" at bounding box center [615, 614] width 61 height 31
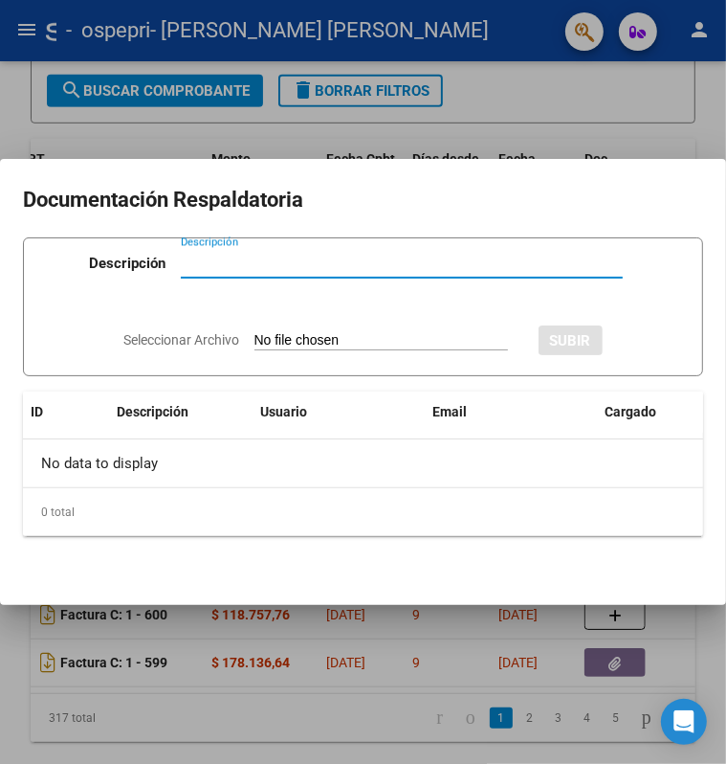
paste input "planilla de asistencia"
type input "planilla de asistencia"
type input "C:\fakepath\planilla de asistencia [PERSON_NAME] 2025 [PERSON_NAME].pdf"
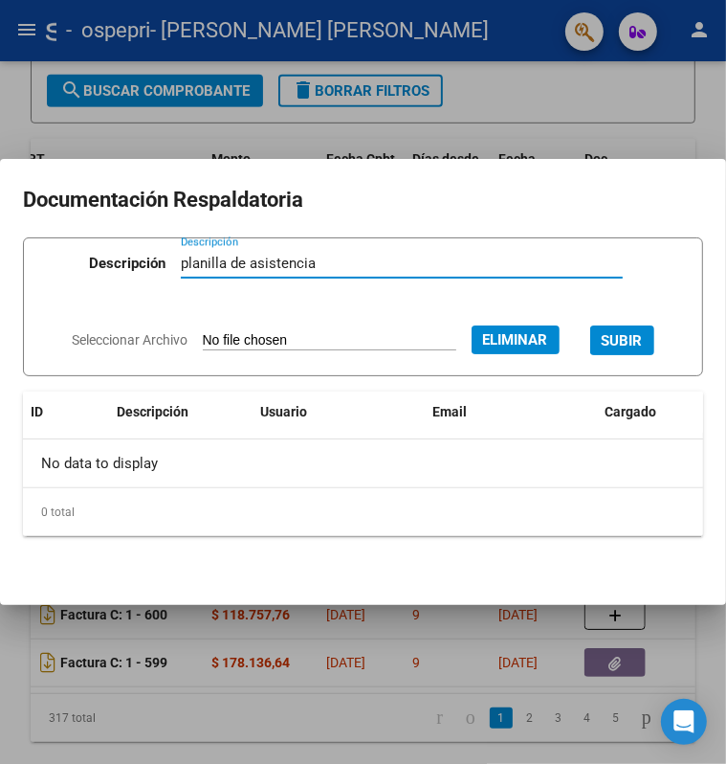
click at [634, 338] on span "SUBIR" at bounding box center [622, 340] width 41 height 17
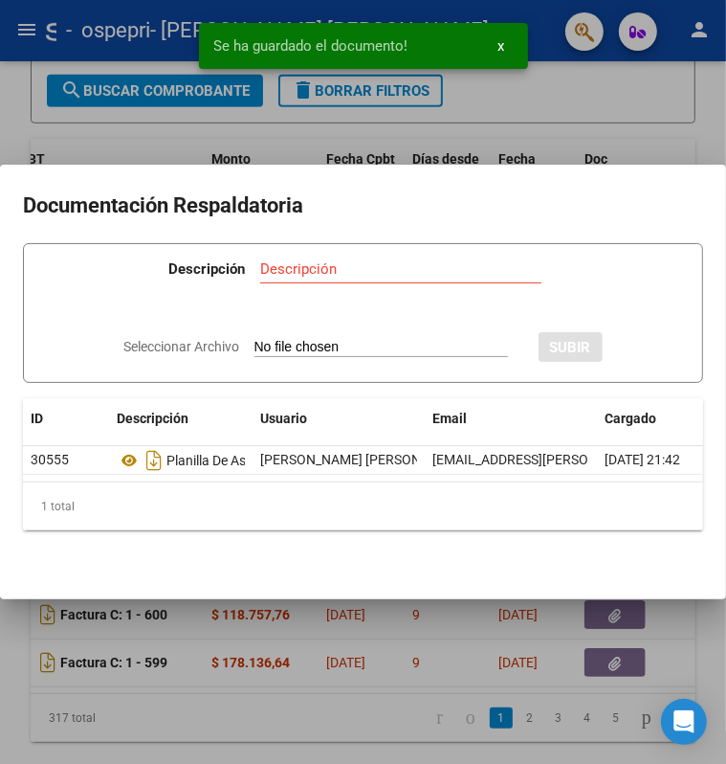
click at [642, 135] on div at bounding box center [363, 382] width 726 height 764
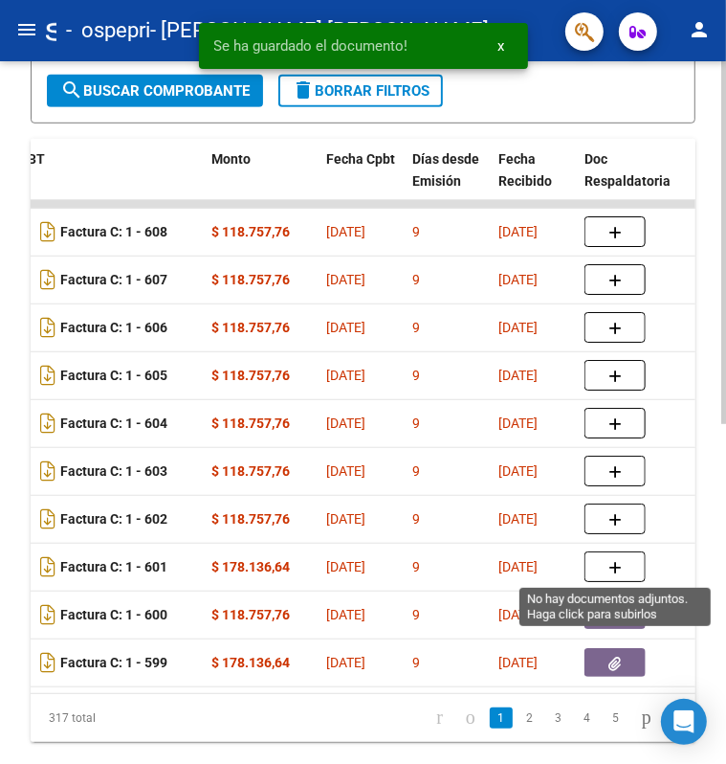
click at [614, 571] on icon "button" at bounding box center [615, 568] width 13 height 14
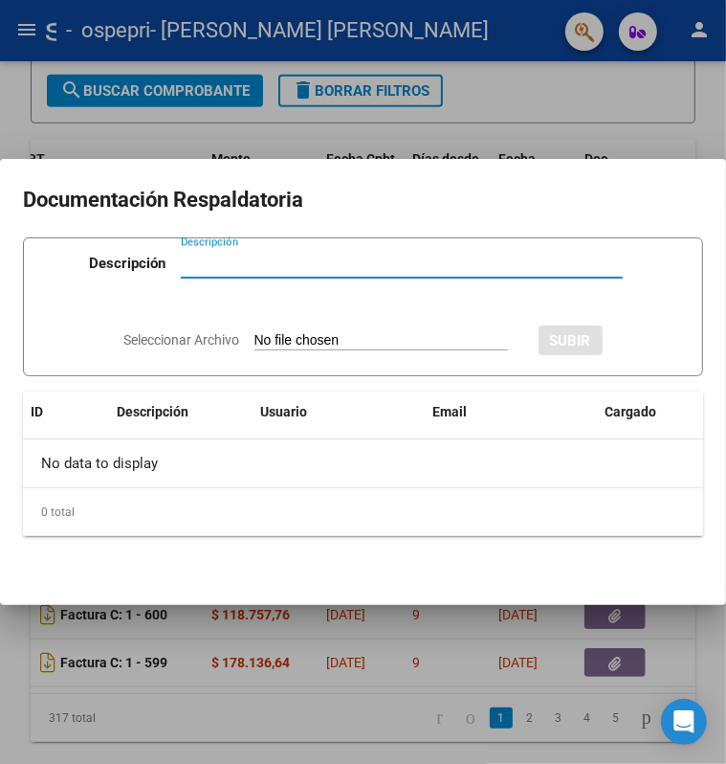
paste input "planilla de asistencia"
type input "planilla de asistencia"
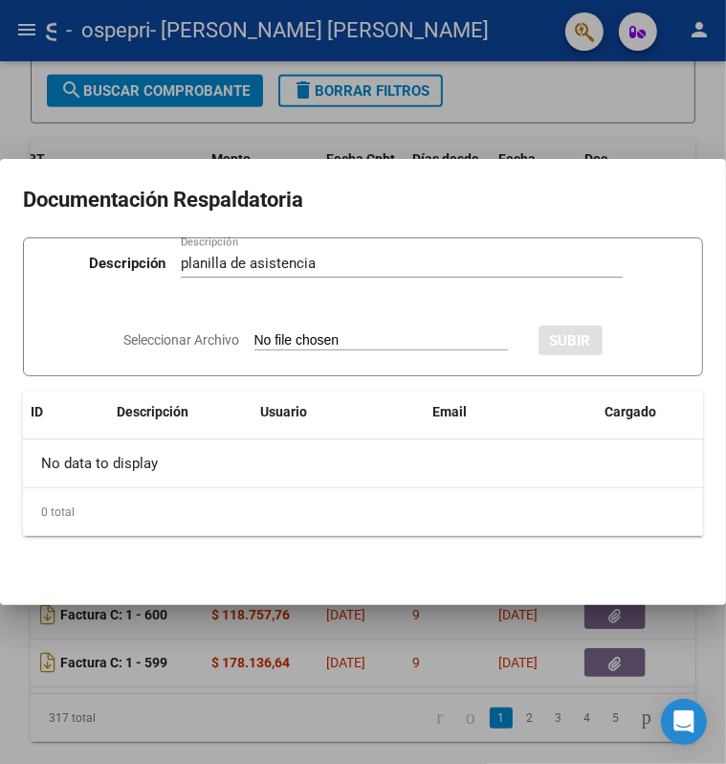
type input "C:\fakepath\planilla de asistencia [PERSON_NAME] 2025 [PERSON_NAME].pdf"
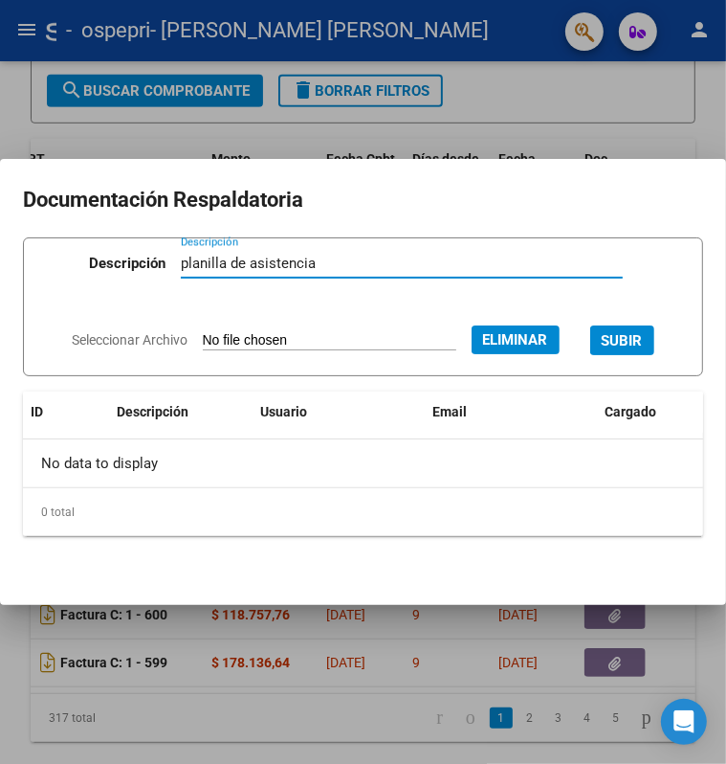
click at [627, 347] on span "SUBIR" at bounding box center [622, 340] width 41 height 17
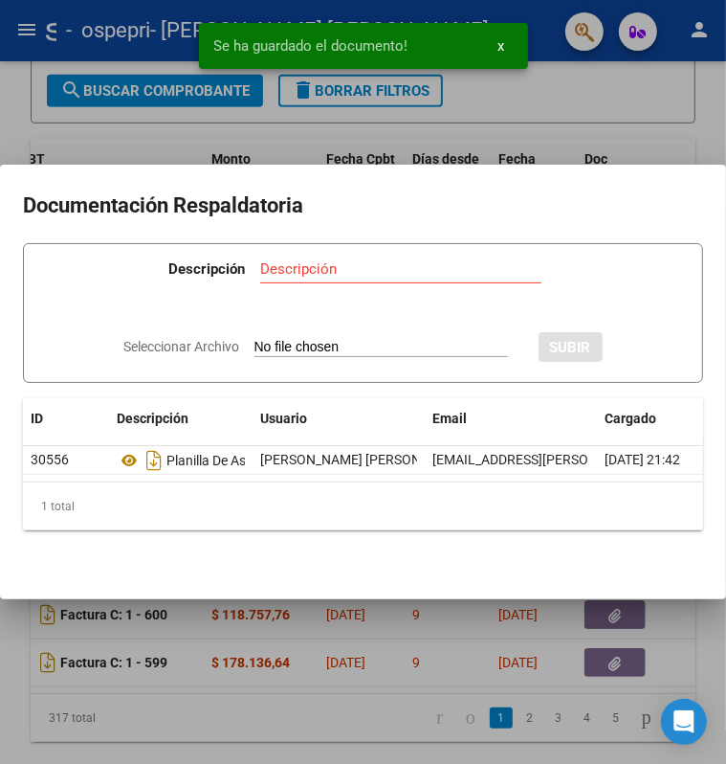
click at [619, 115] on div at bounding box center [363, 382] width 726 height 764
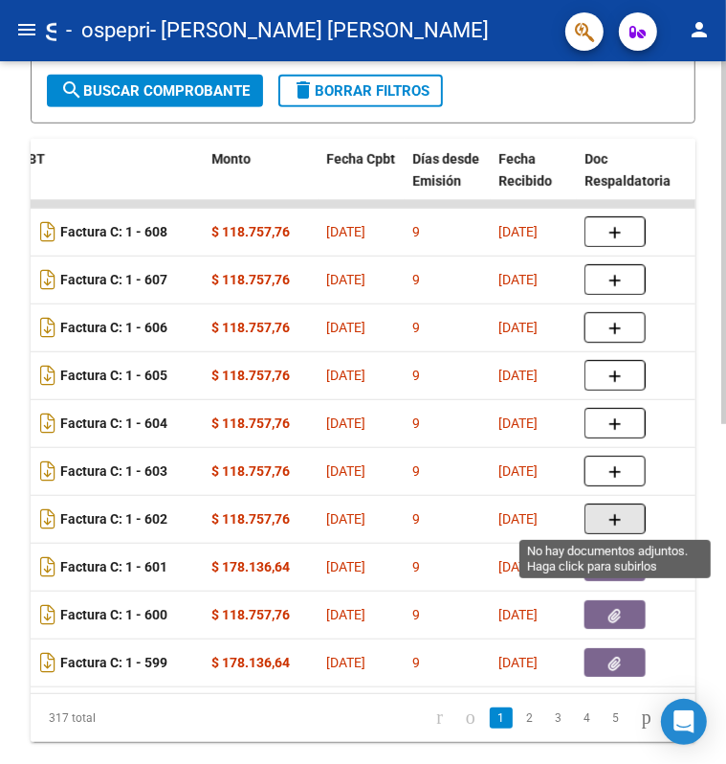
click at [609, 523] on icon "button" at bounding box center [615, 520] width 13 height 14
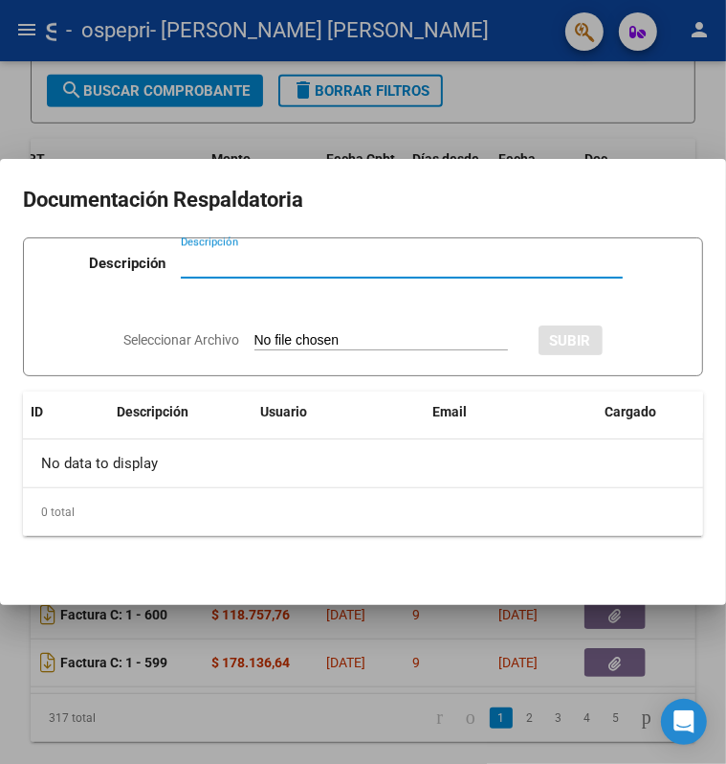
paste input "planilla de asistencia"
type input "planilla de asistencia"
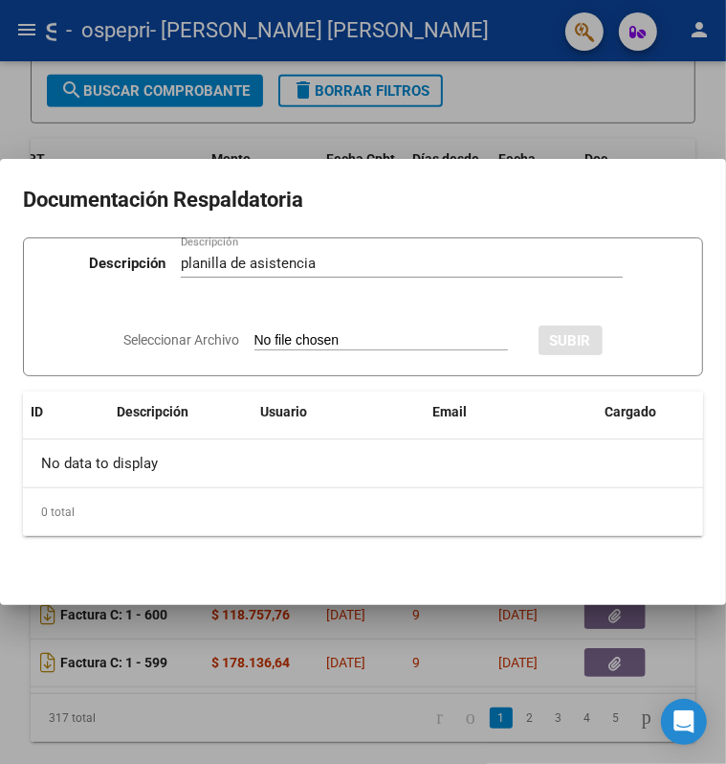
type input "C:\fakepath\planilla de asistencia [PERSON_NAME] 2025 [PERSON_NAME].pdf"
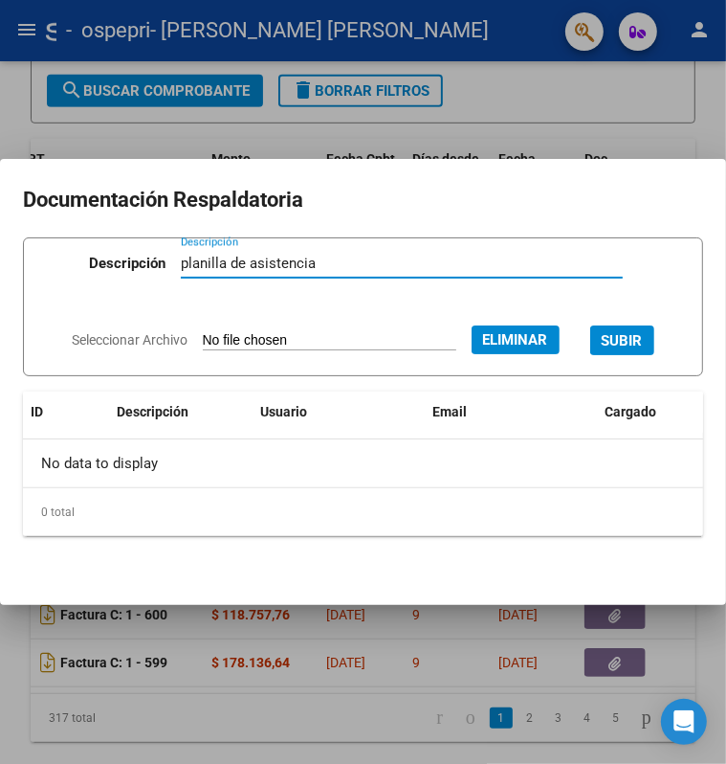
click at [613, 342] on span "SUBIR" at bounding box center [622, 340] width 41 height 17
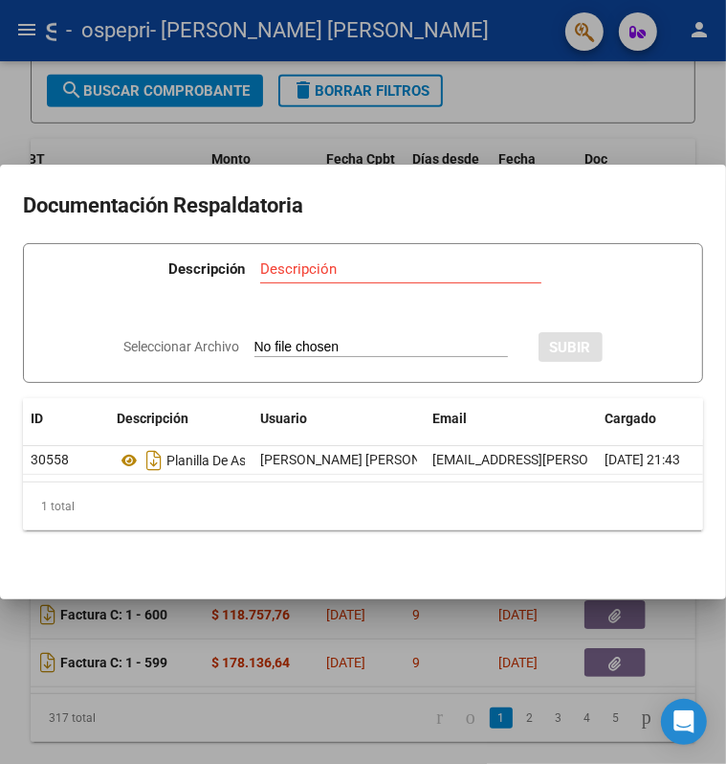
click at [585, 97] on div at bounding box center [363, 382] width 726 height 764
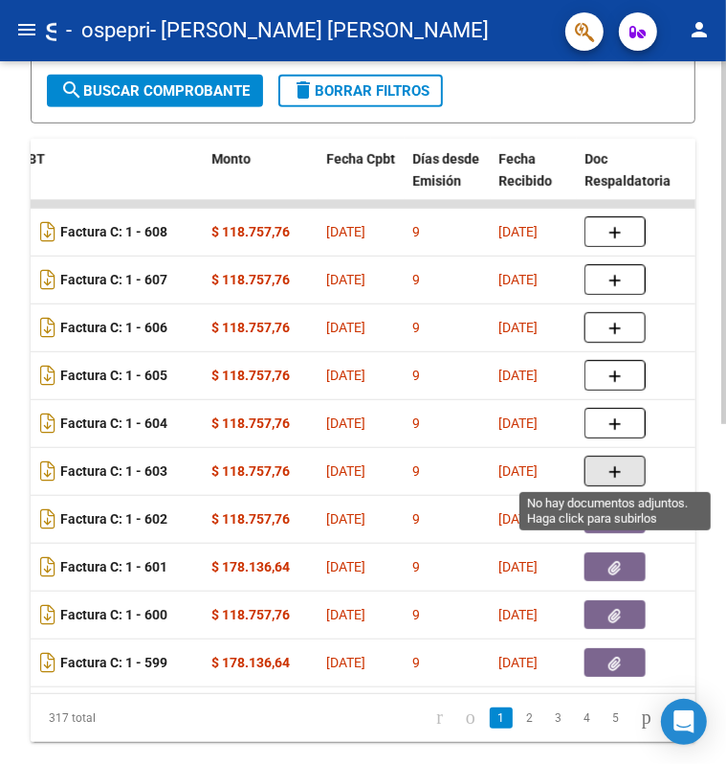
click at [625, 476] on button "button" at bounding box center [615, 471] width 61 height 31
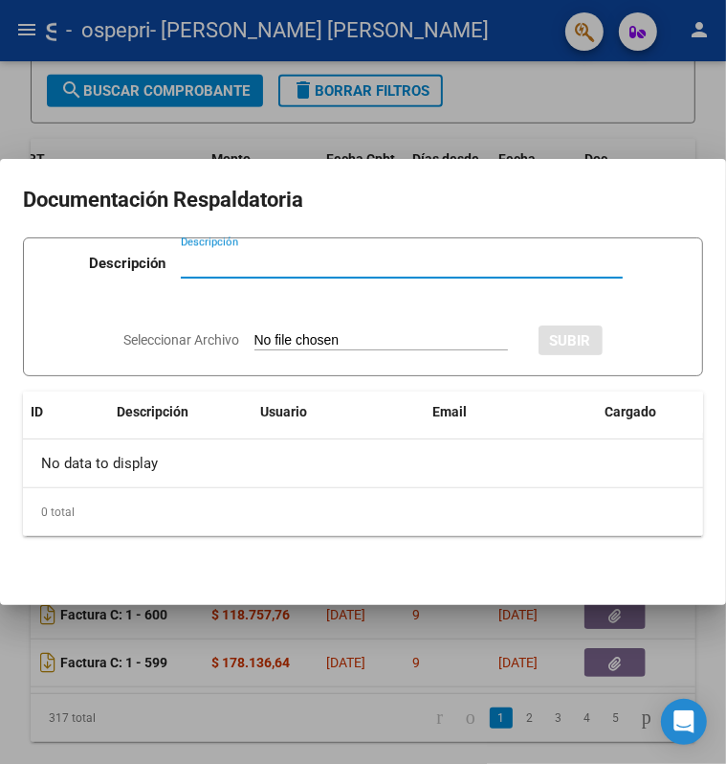
paste input "planilla de asistencia"
type input "planilla de asistencia"
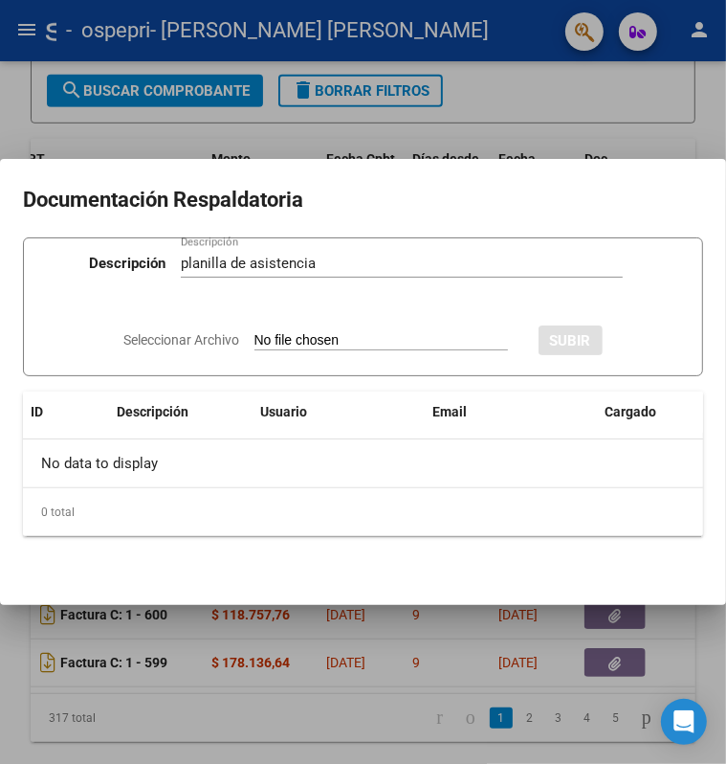
type input "C:\fakepath\planilla de asistencia [PERSON_NAME] 2025 [PERSON_NAME].pdf"
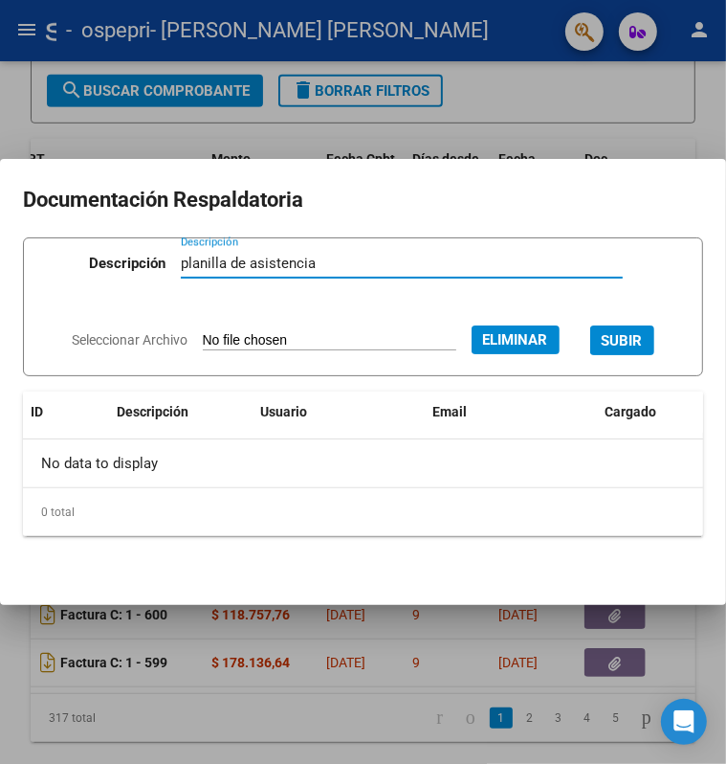
click at [622, 342] on span "SUBIR" at bounding box center [622, 340] width 41 height 17
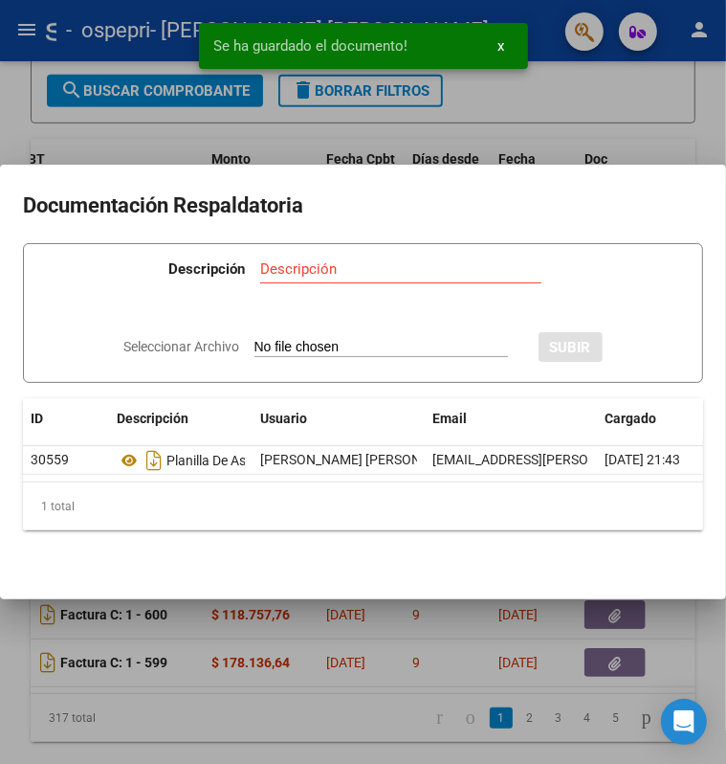
click at [617, 112] on div at bounding box center [363, 382] width 726 height 764
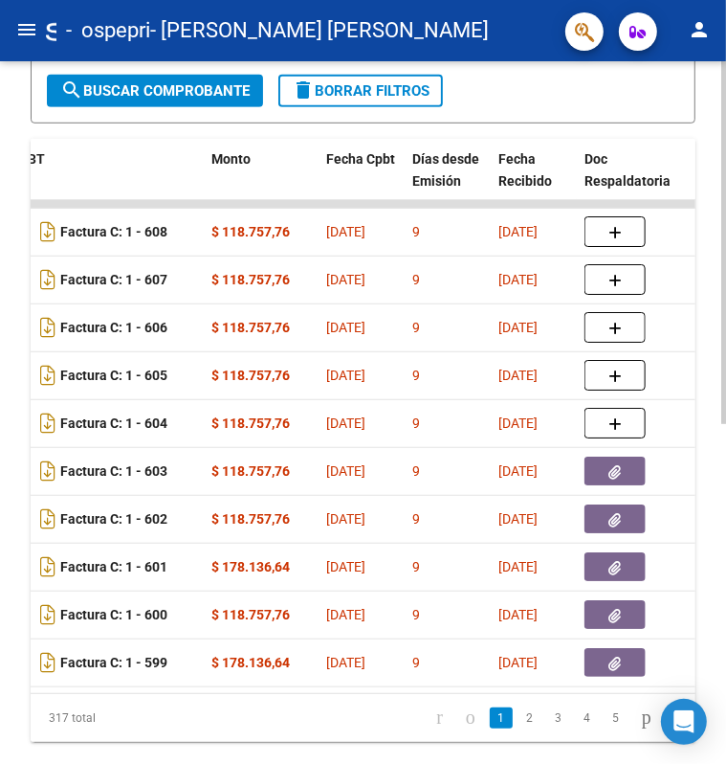
click at [606, 404] on datatable-body-cell at bounding box center [634, 423] width 115 height 47
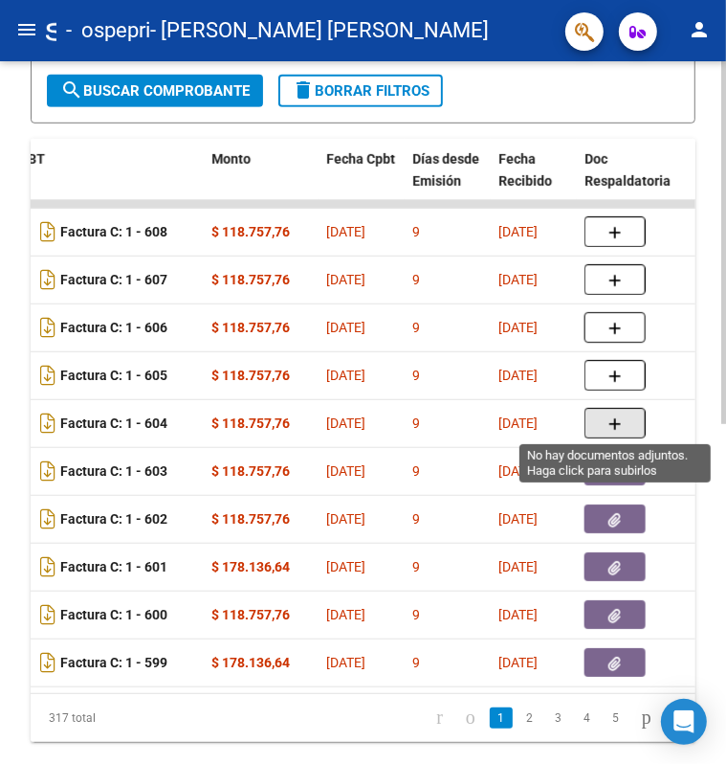
click at [615, 430] on icon "button" at bounding box center [615, 424] width 13 height 14
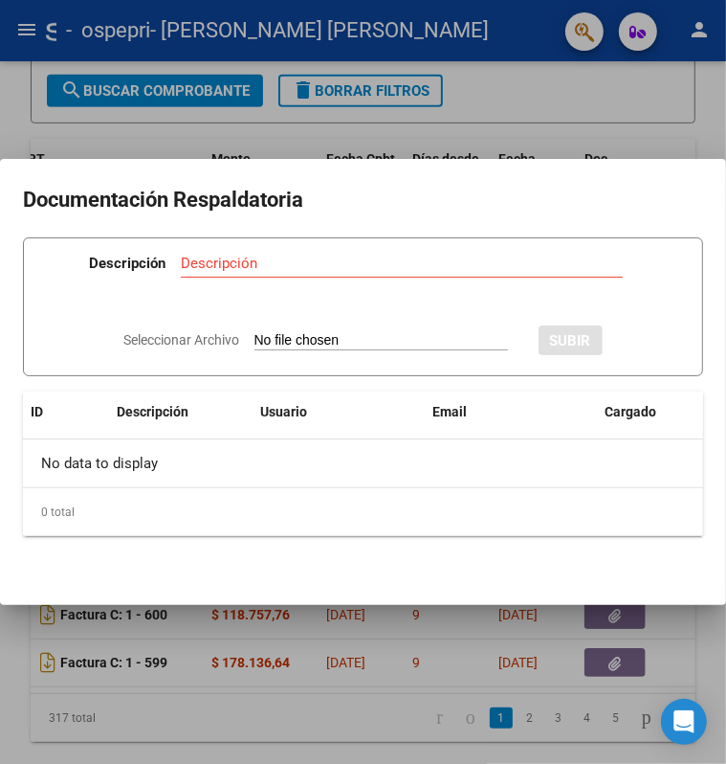
type input "C:\fakepath\planilla de asistencia [PERSON_NAME] 2025 briongos.pdf"
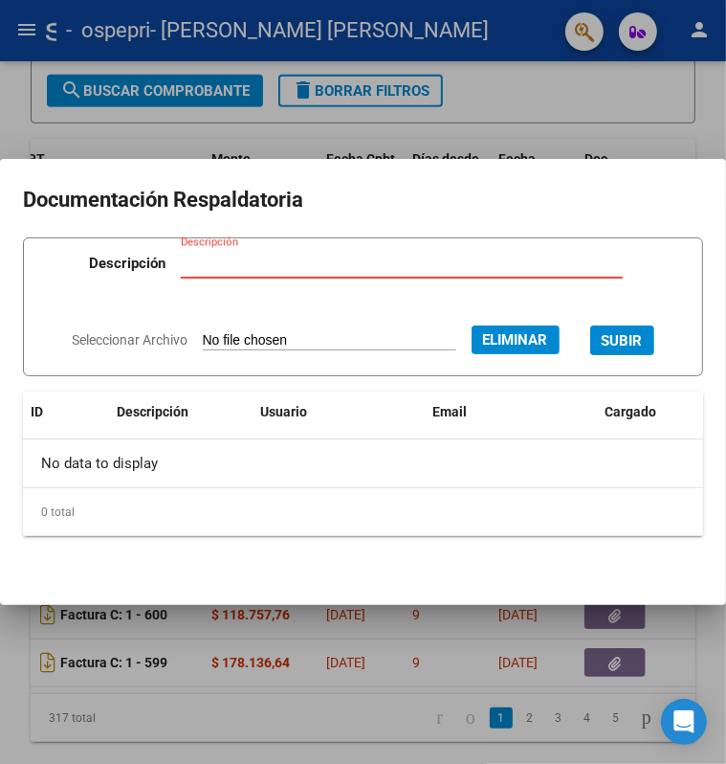
paste input "planilla de asistencia"
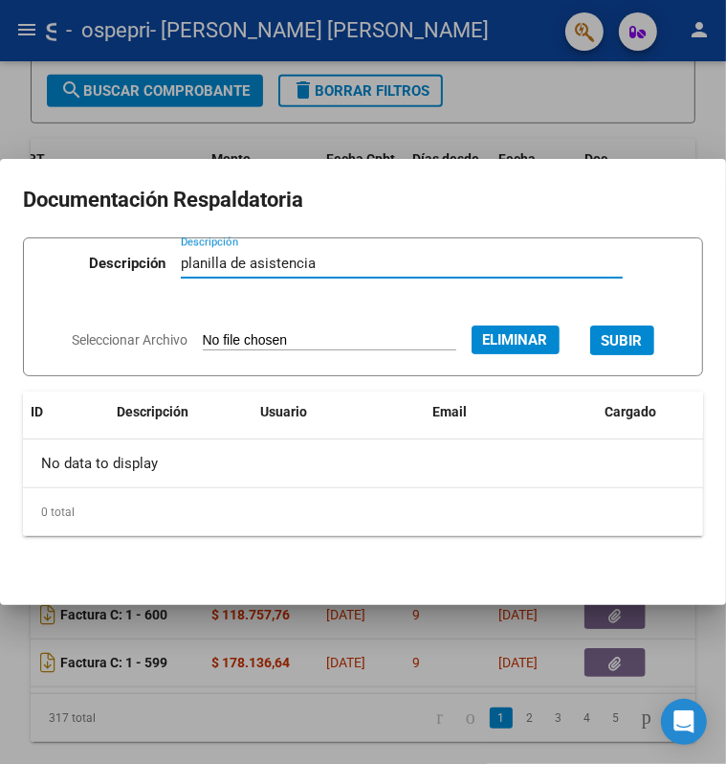
type input "planilla de asistencia"
click at [631, 334] on span "SUBIR" at bounding box center [622, 340] width 41 height 17
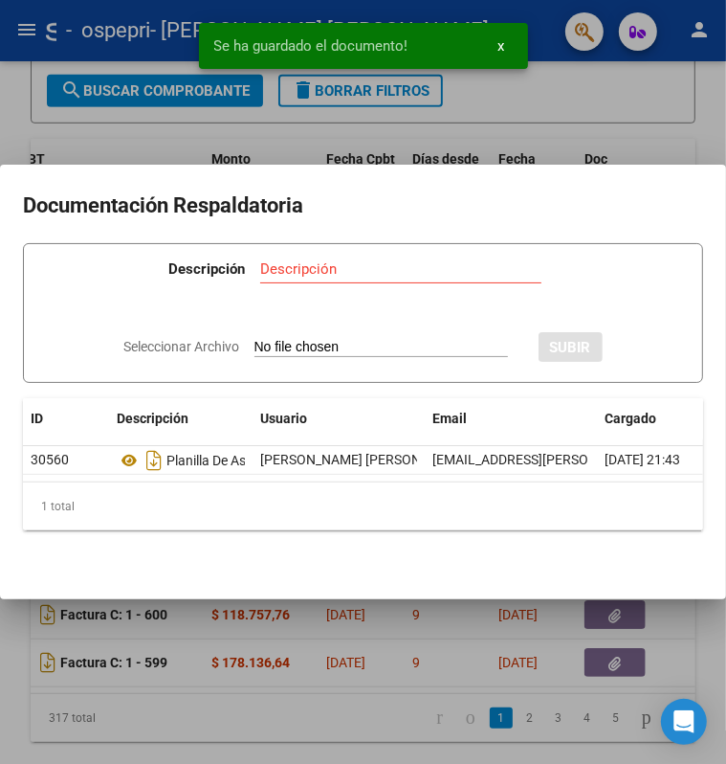
click at [130, 115] on div at bounding box center [363, 382] width 726 height 764
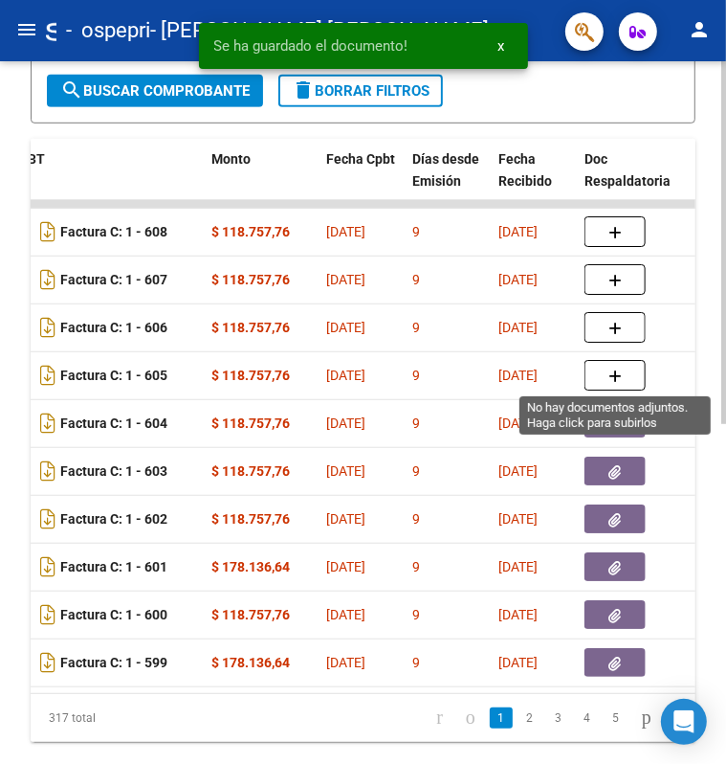
click at [603, 376] on button "button" at bounding box center [615, 375] width 61 height 31
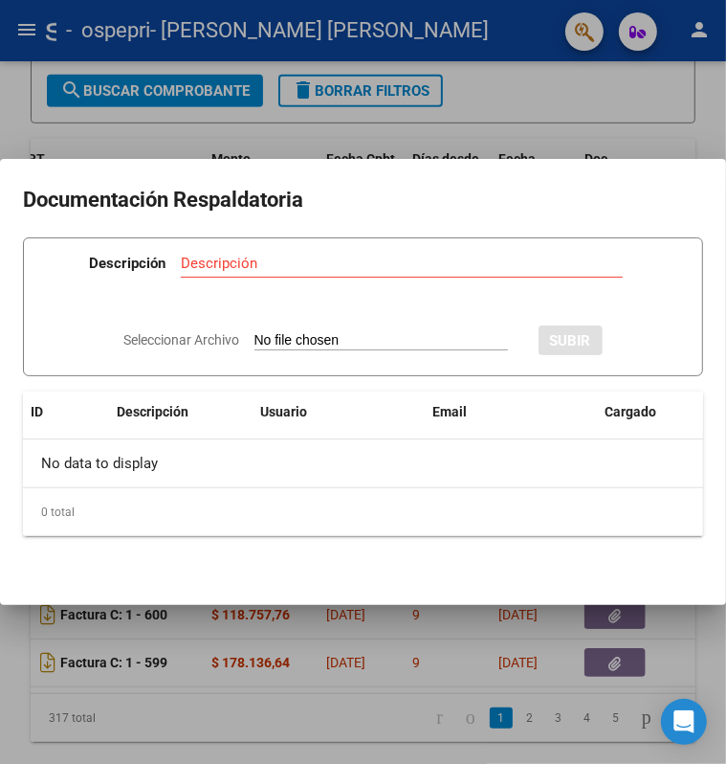
type input "C:\fakepath\planilla de asistencia [PERSON_NAME] 2025 chagua.pdf"
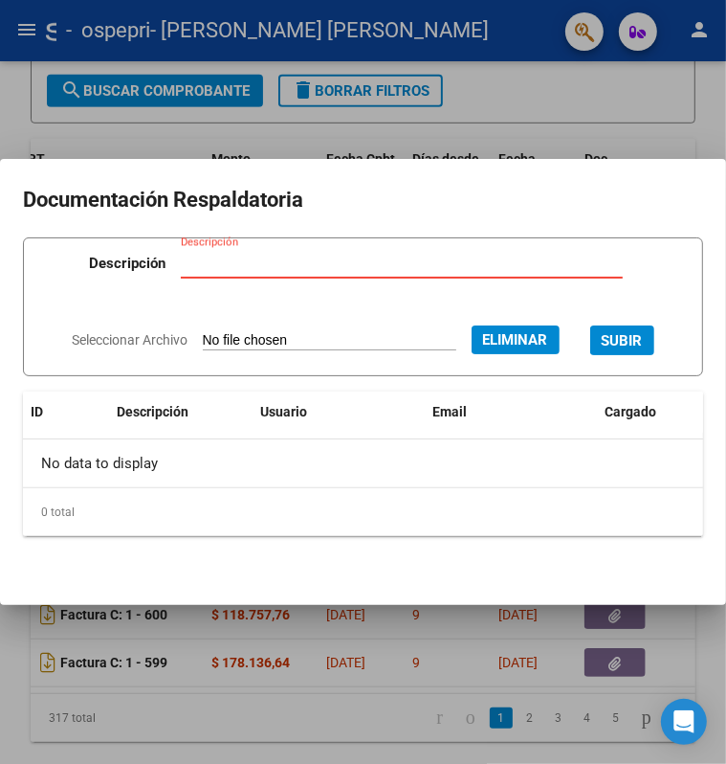
paste input "planilla de asistencia"
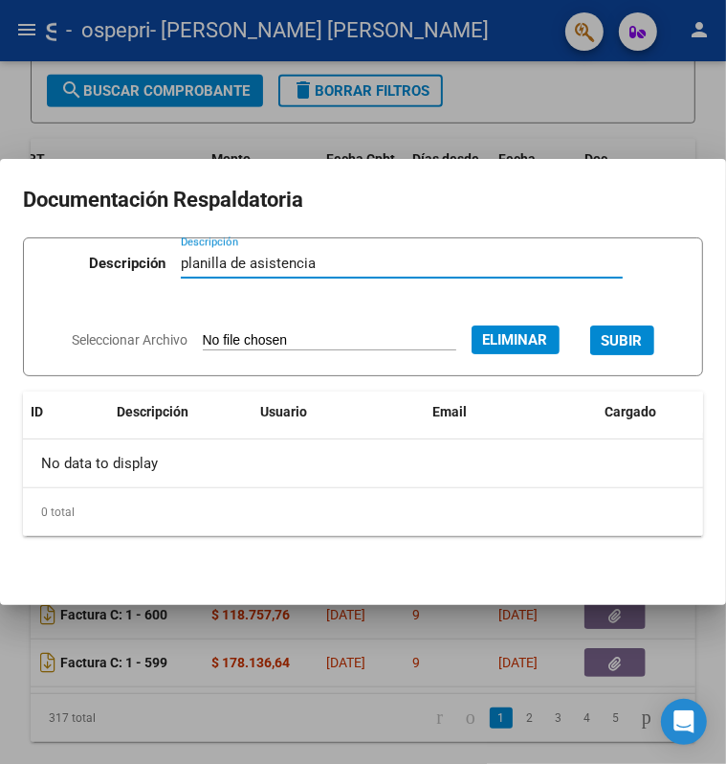
type input "planilla de asistencia"
click at [642, 338] on span "SUBIR" at bounding box center [622, 340] width 41 height 17
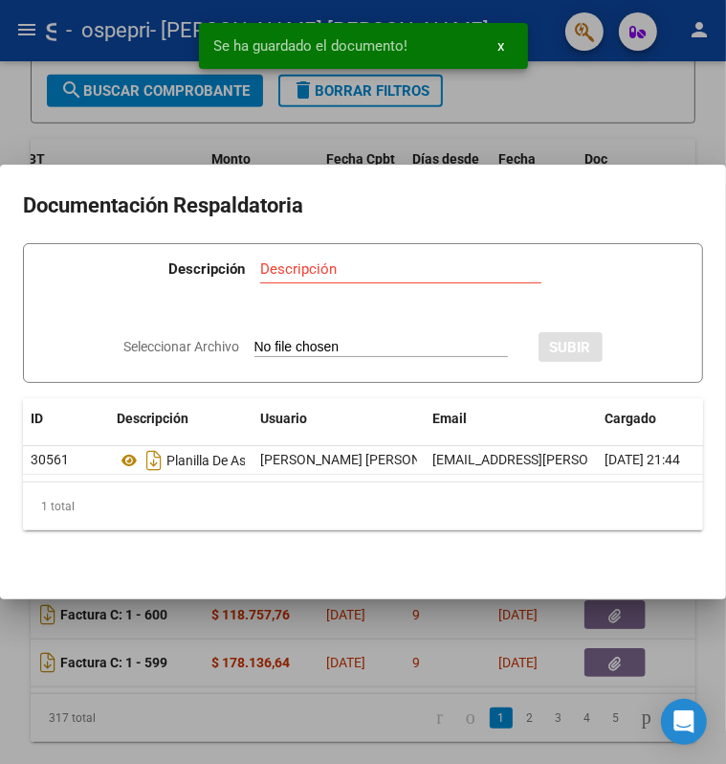
click at [300, 260] on input "Descripción" at bounding box center [400, 268] width 281 height 17
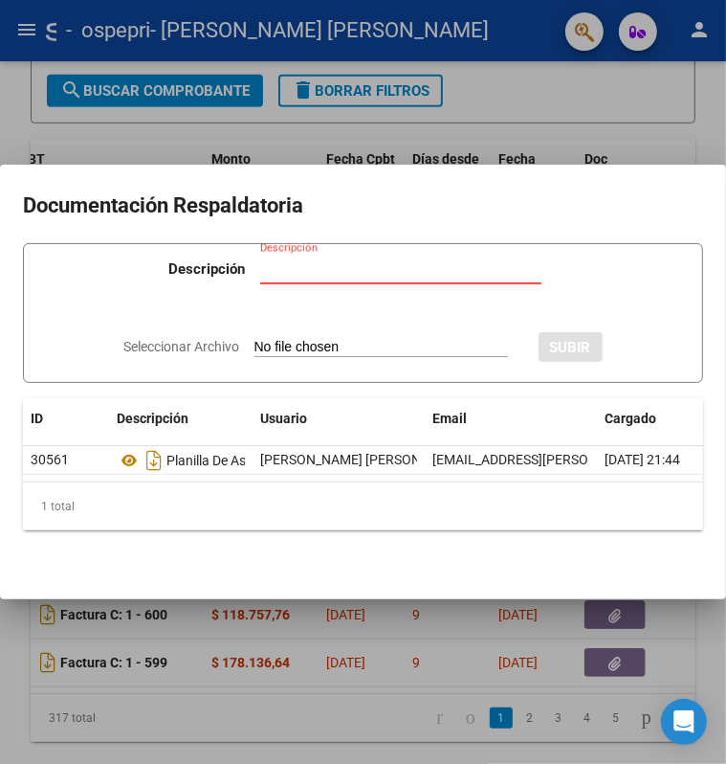
click at [647, 101] on div at bounding box center [363, 382] width 726 height 764
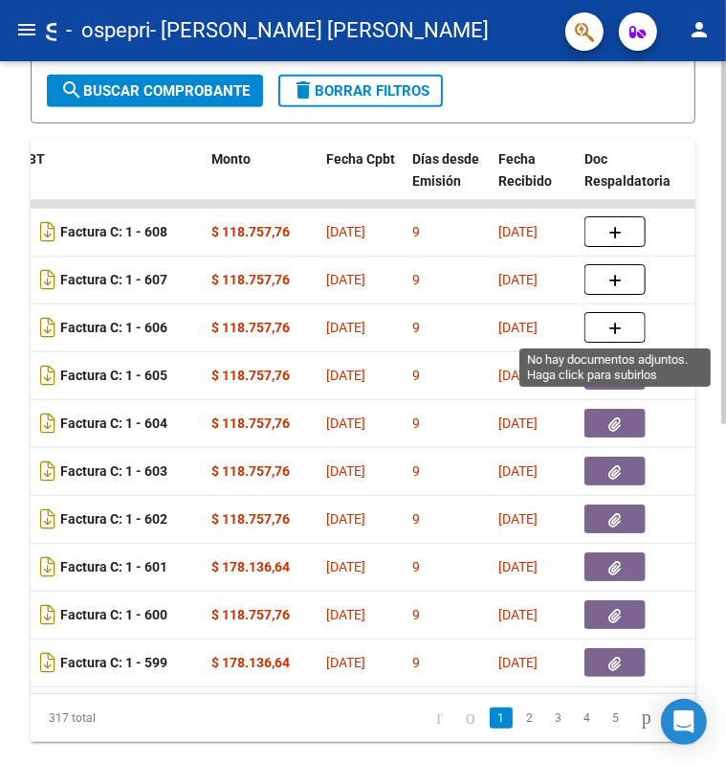
click at [633, 323] on button "button" at bounding box center [615, 327] width 61 height 31
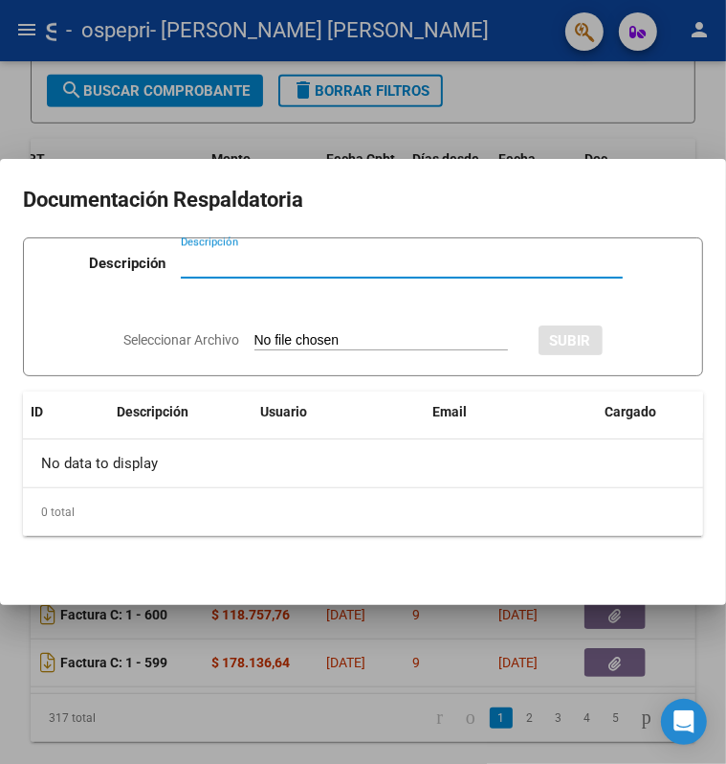
paste input "planilla de asistencia"
type input "planilla de asistencia"
type input "C:\fakepath\planilla de asistencia [PERSON_NAME] 20252 azzaro.pdf"
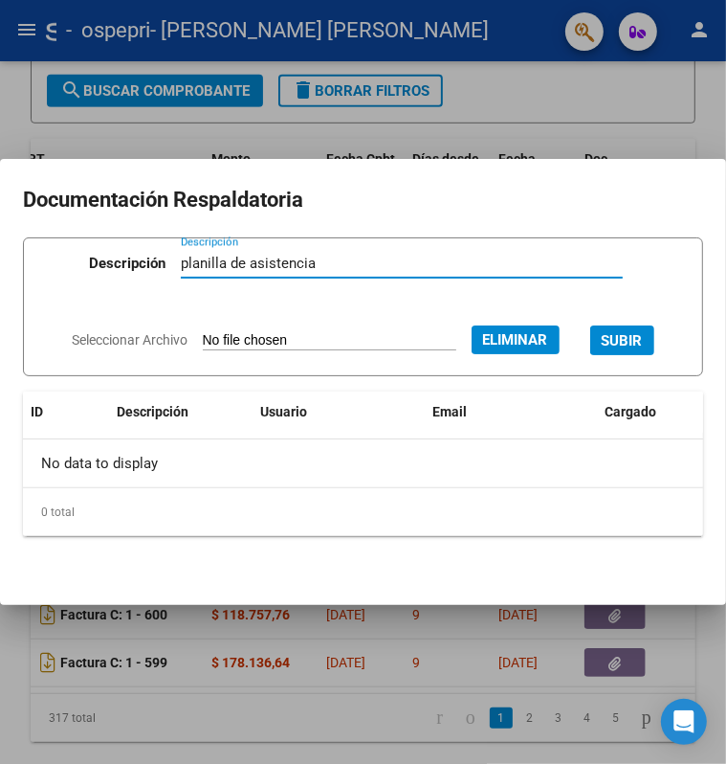
click at [623, 334] on span "SUBIR" at bounding box center [622, 340] width 41 height 17
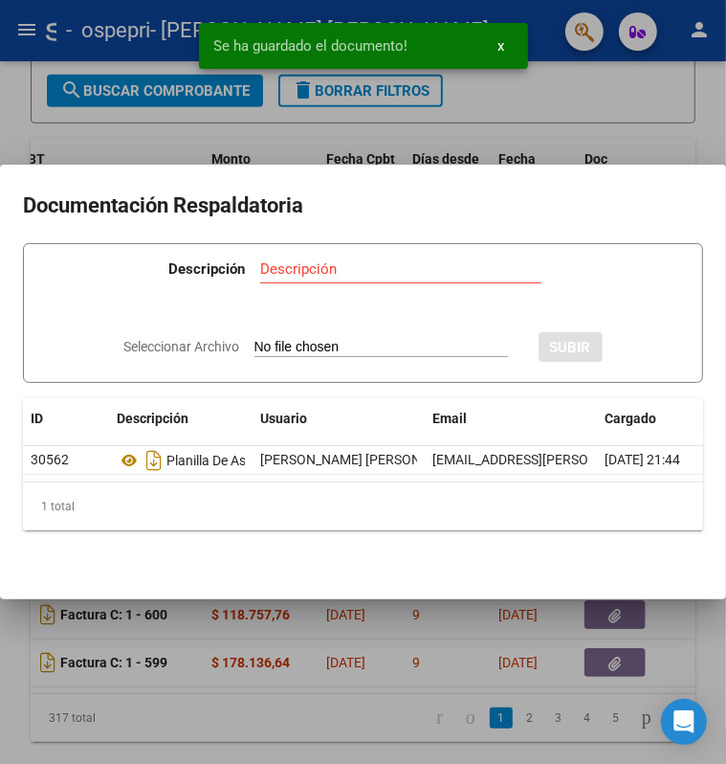
click at [665, 116] on div at bounding box center [363, 382] width 726 height 764
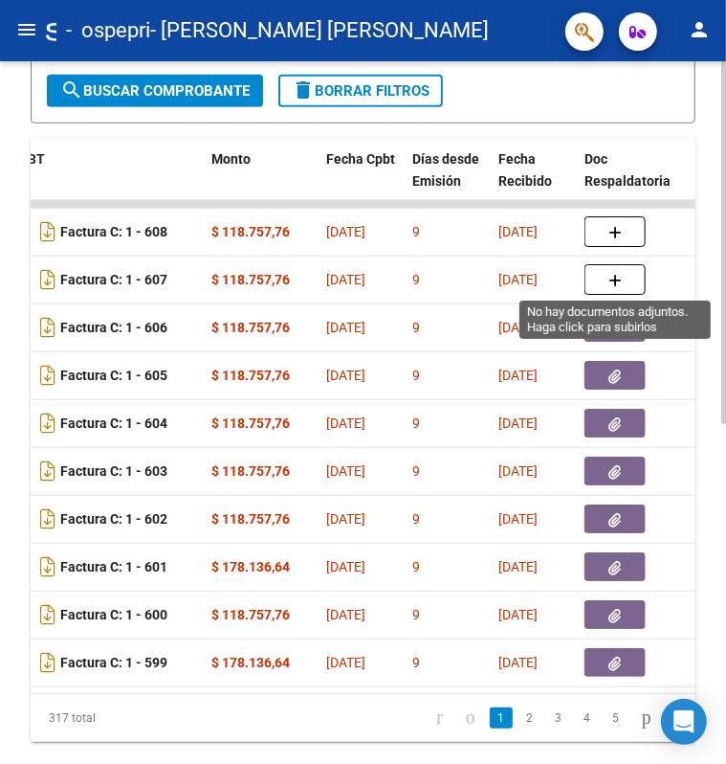
click at [624, 266] on button "button" at bounding box center [615, 279] width 61 height 31
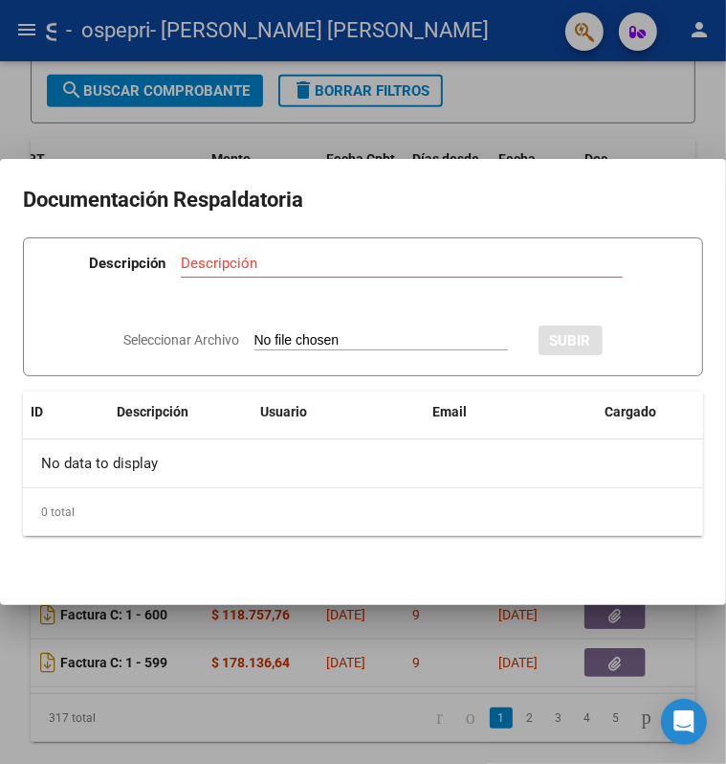
type input "C:\fakepath\planilla de asistencia [PERSON_NAME] 2025 [PERSON_NAME].pdf"
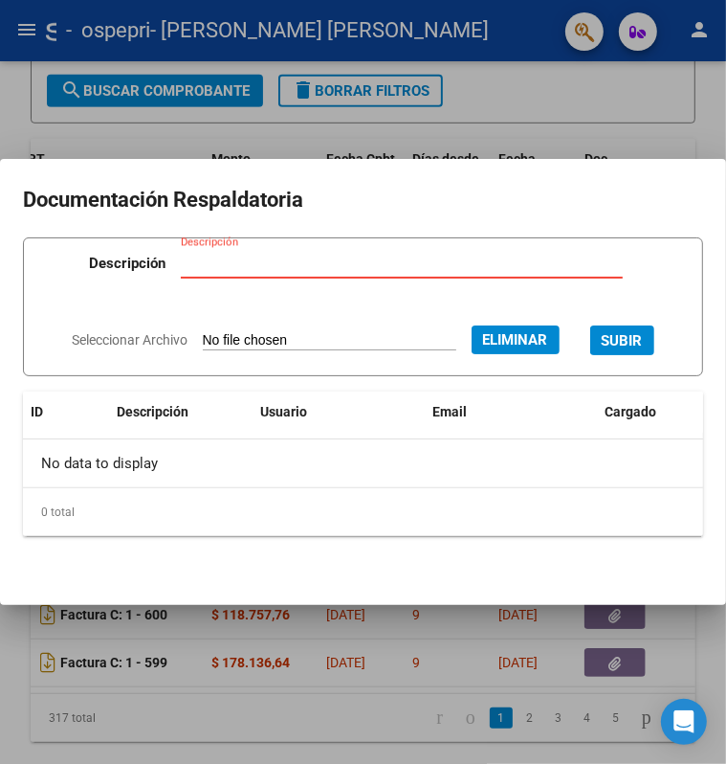
click at [235, 260] on input "Descripción" at bounding box center [402, 263] width 442 height 17
paste input "planilla de asistencia"
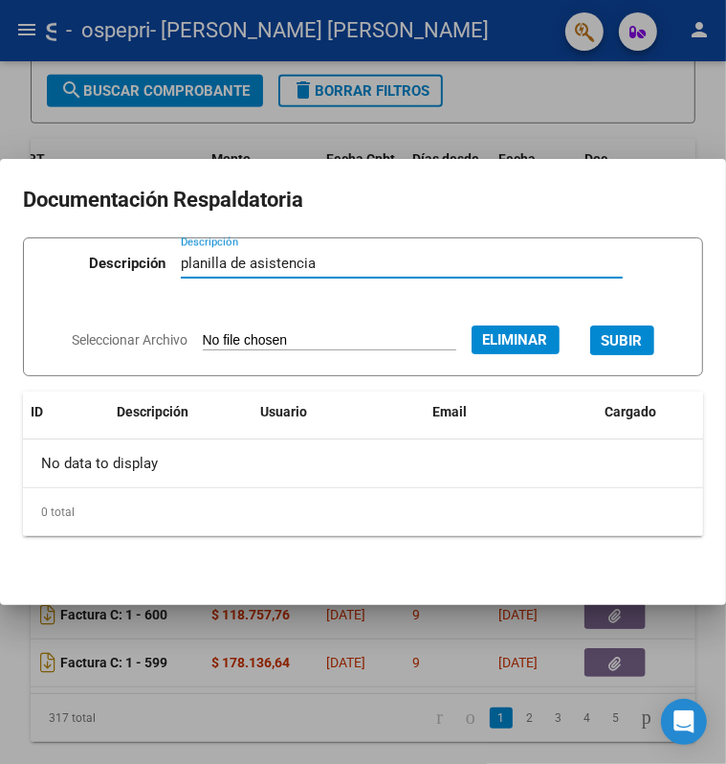
type input "planilla de asistencia"
click at [628, 346] on span "SUBIR" at bounding box center [622, 340] width 41 height 17
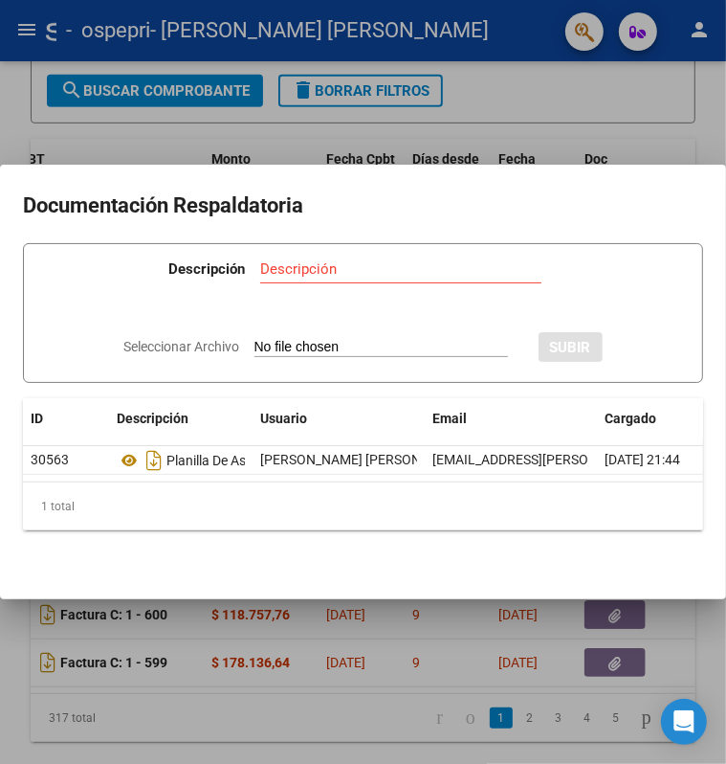
click at [635, 108] on div at bounding box center [363, 382] width 726 height 764
